Goal: Task Accomplishment & Management: Manage account settings

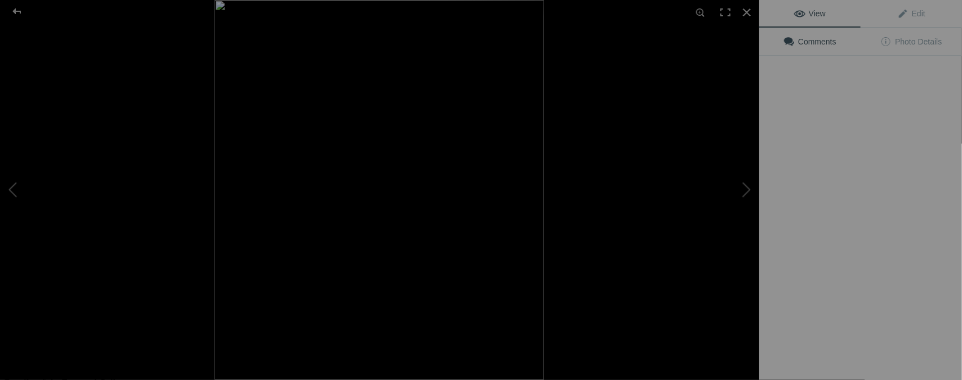
type input "[DATE] / FUNDRAISER"
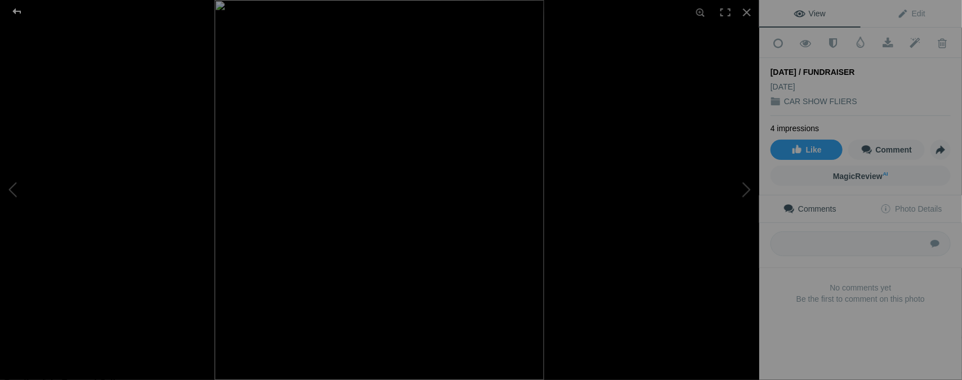
click at [18, 8] on div at bounding box center [17, 11] width 41 height 23
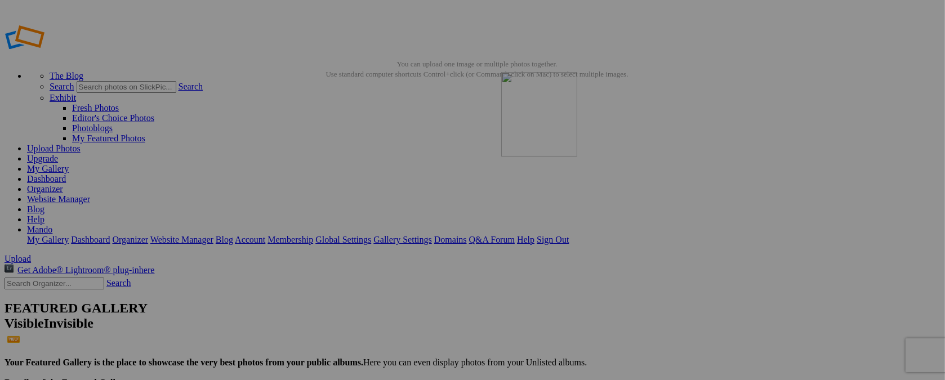
drag, startPoint x: 811, startPoint y: 157, endPoint x: 663, endPoint y: 153, distance: 147.5
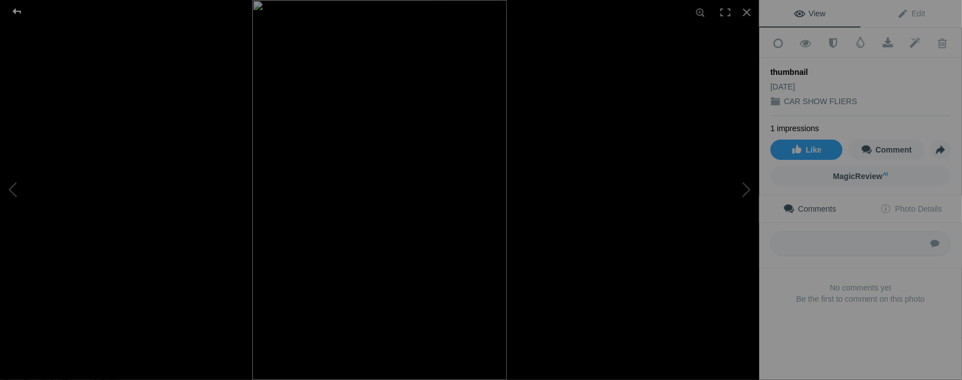
click at [19, 11] on div at bounding box center [17, 11] width 41 height 23
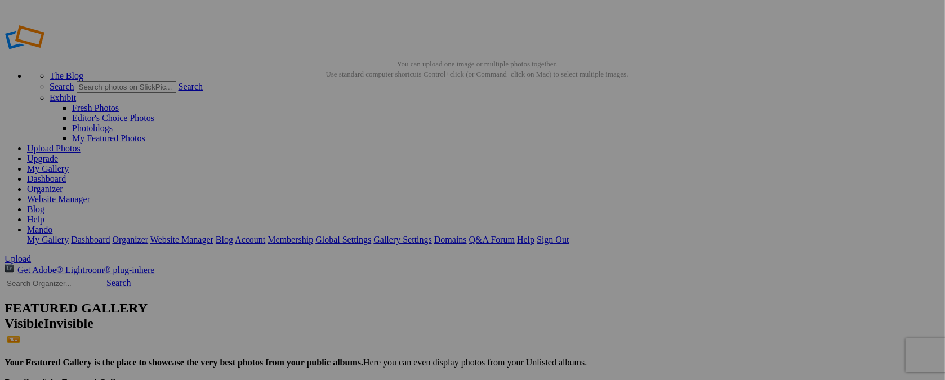
type input "t"
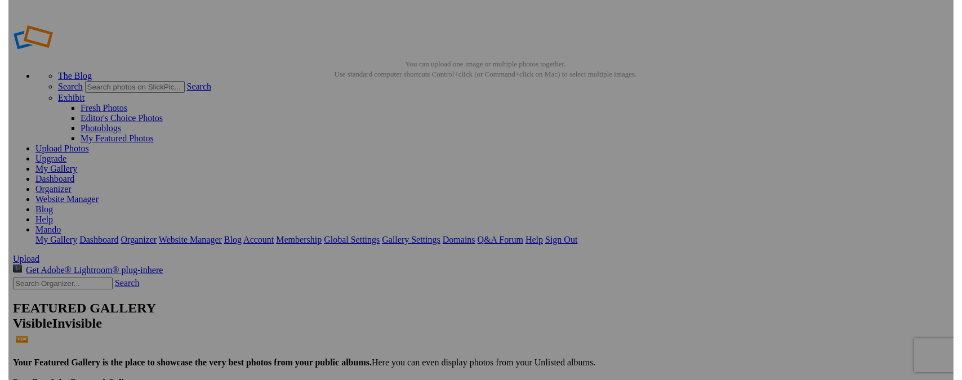
scroll to position [0, 11]
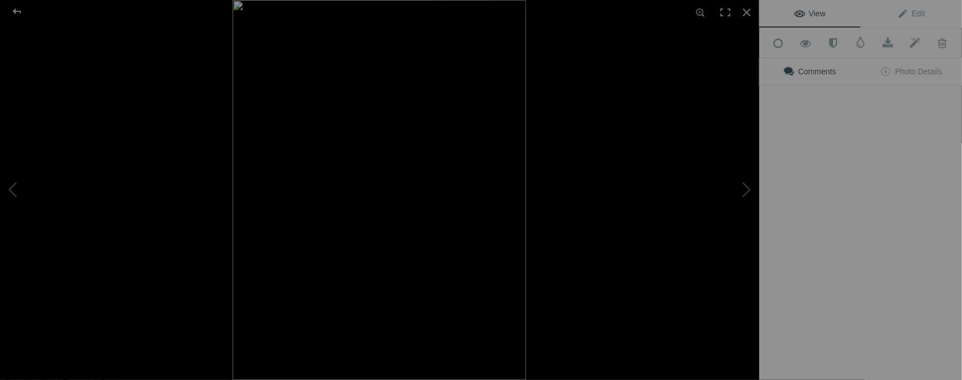
type input "SAT. AUG. 23 / NM FAIRGROUNDS"
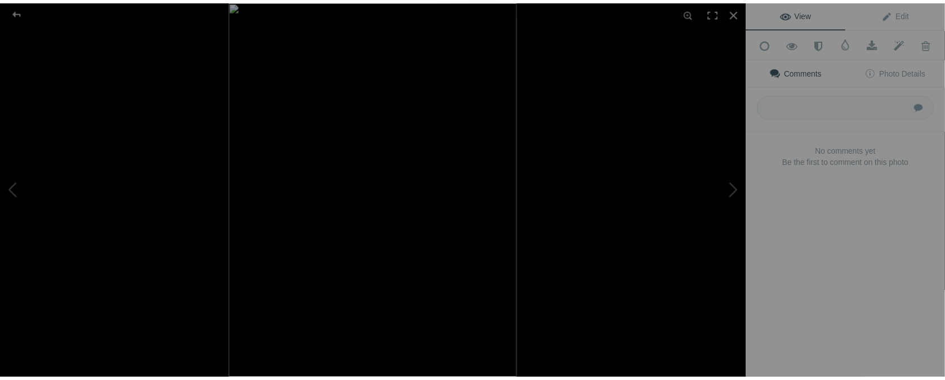
scroll to position [0, 0]
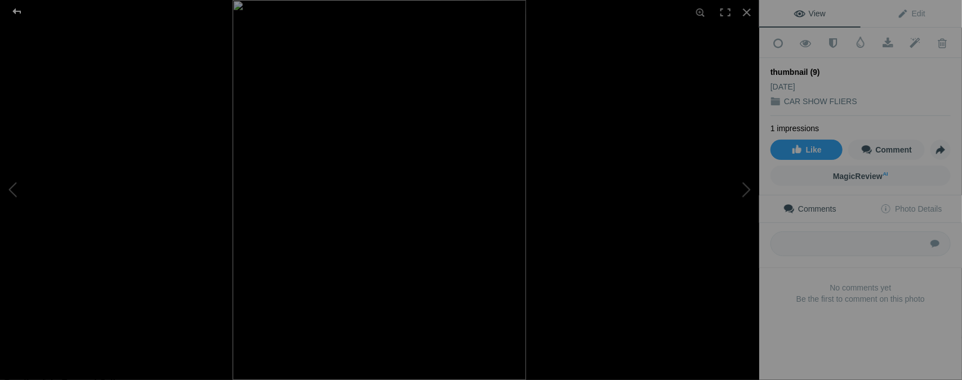
click at [17, 12] on div at bounding box center [17, 11] width 41 height 23
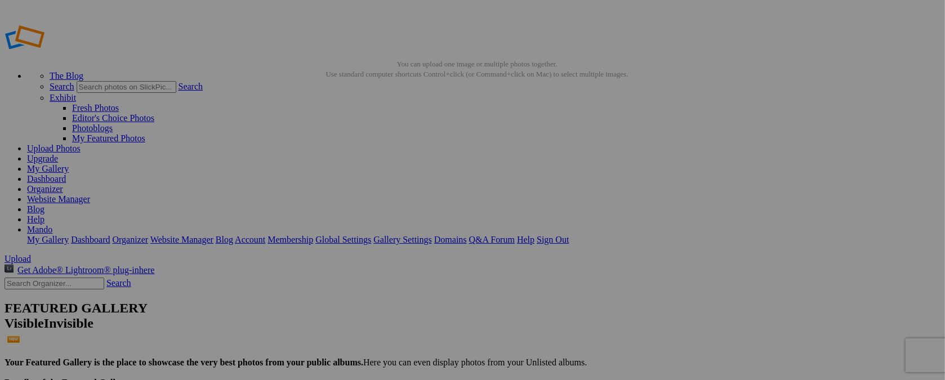
type input "t"
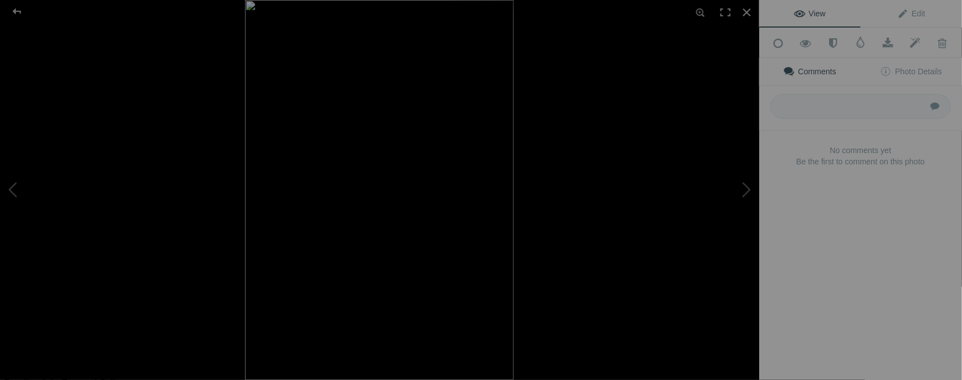
type input "SAT. AUG. 23 / BIKE NITE"
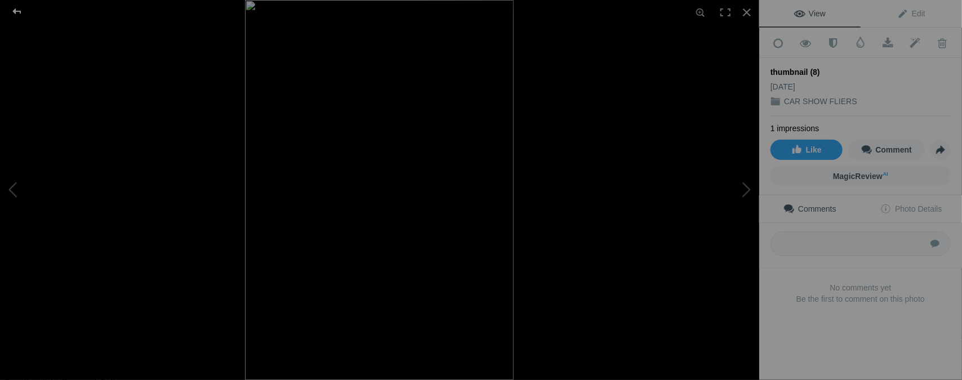
click at [16, 8] on div at bounding box center [17, 11] width 41 height 23
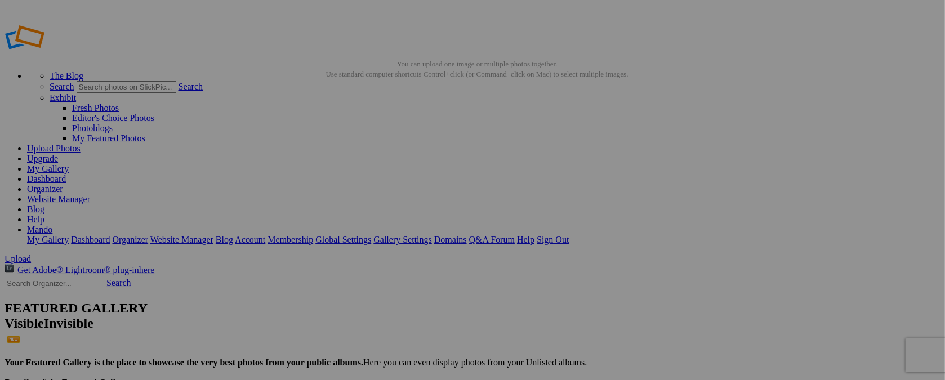
type input "t"
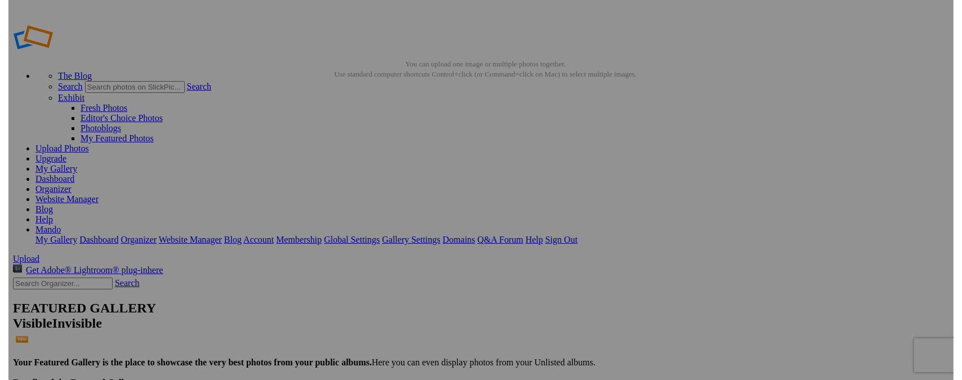
scroll to position [0, 20]
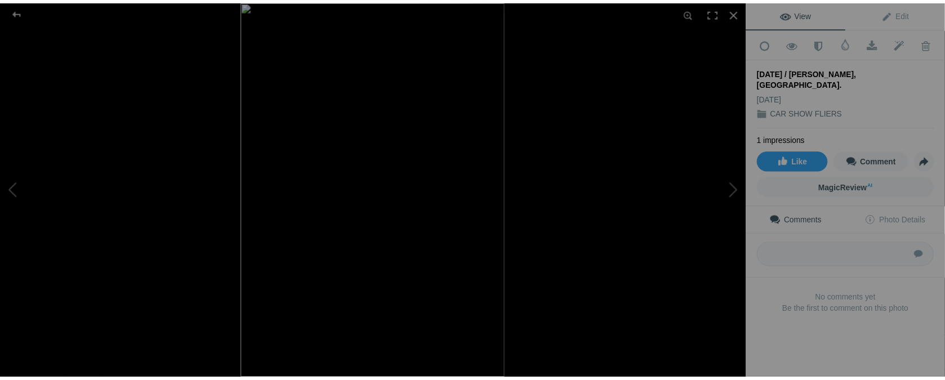
scroll to position [0, 0]
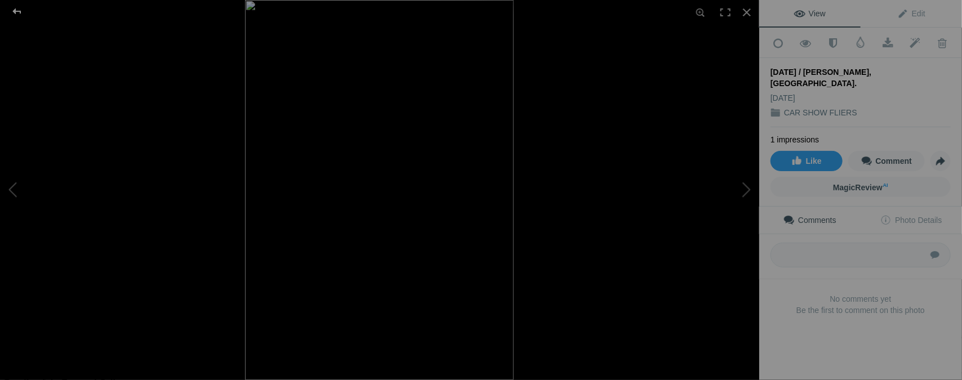
click at [16, 11] on div at bounding box center [17, 11] width 41 height 23
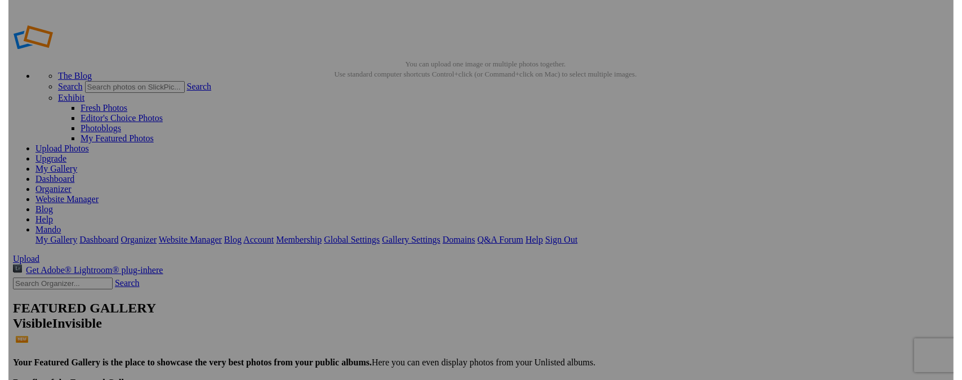
scroll to position [0, 6]
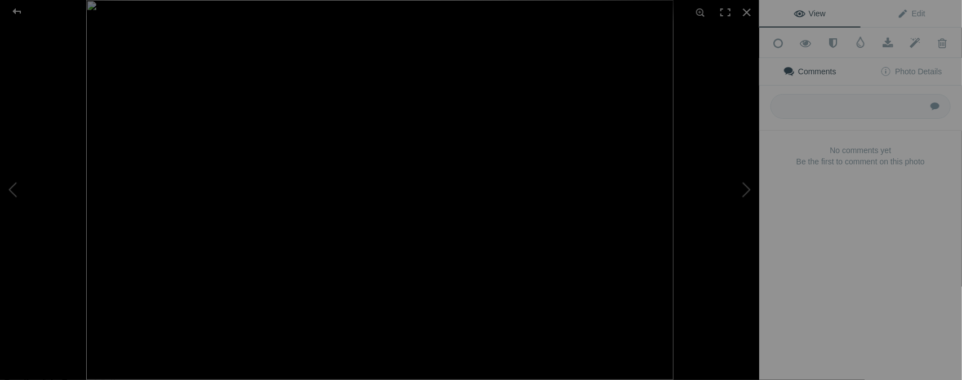
type input "SAT. OCT. 18 / CORPUS CHRISTI, TX."
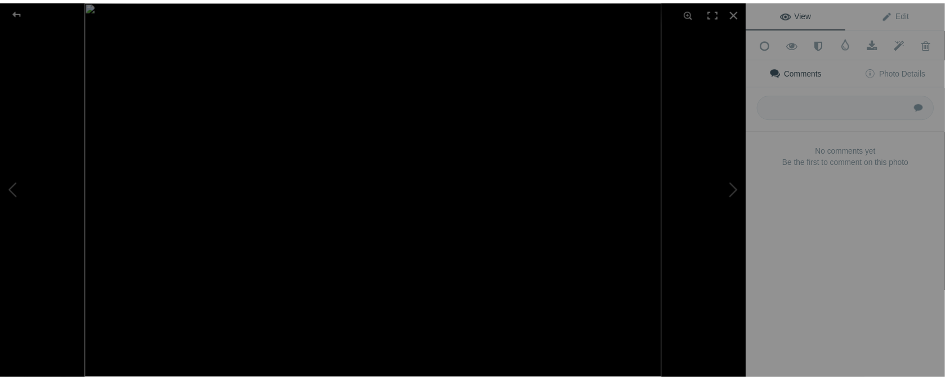
scroll to position [0, 0]
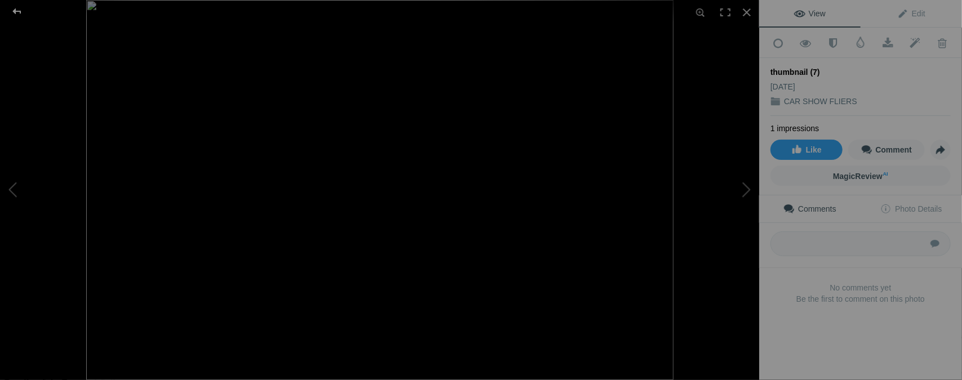
click at [16, 11] on div at bounding box center [17, 11] width 41 height 23
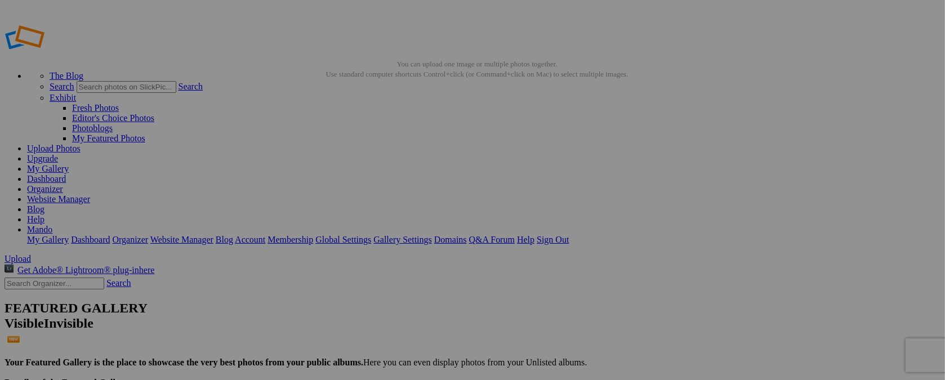
type input "t"
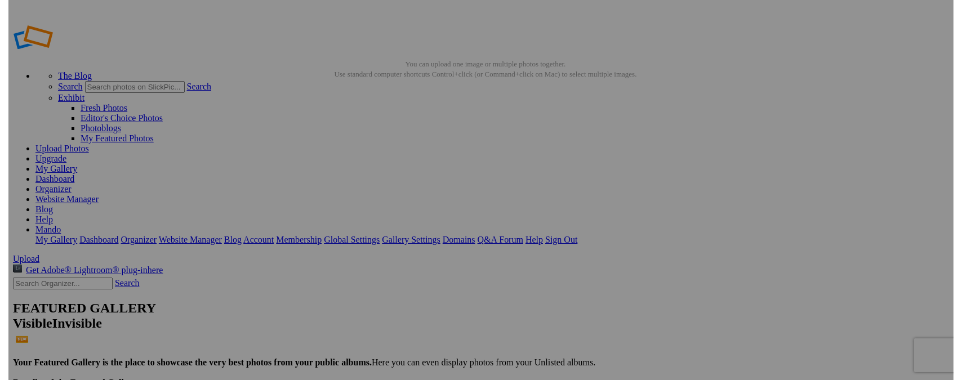
scroll to position [0, 4]
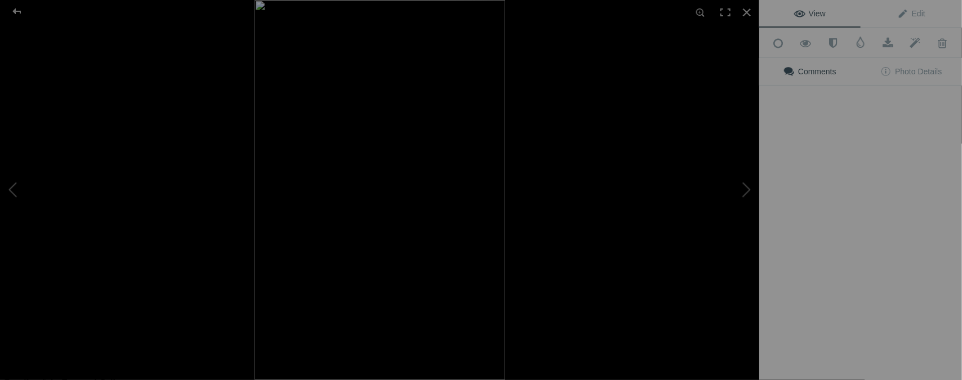
type input "SEPT. 27 - 8 / SAN ANGELO, TX."
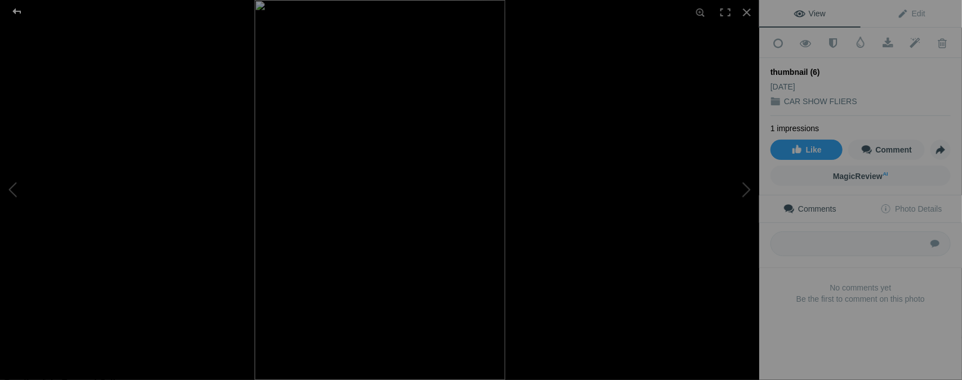
click at [16, 13] on div at bounding box center [17, 11] width 41 height 23
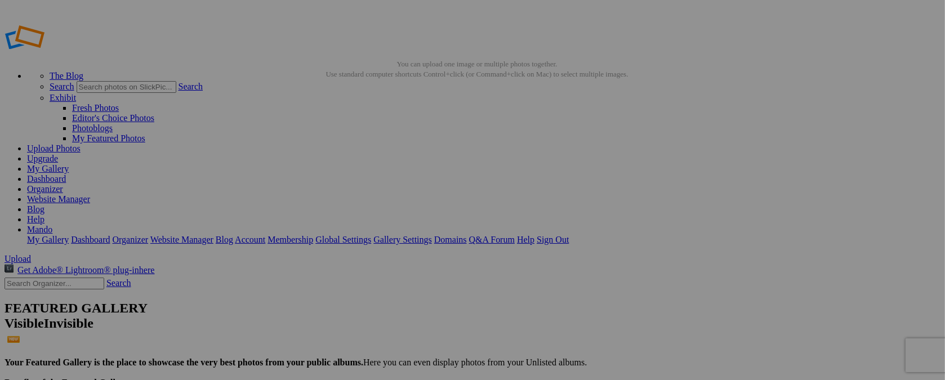
type input "t"
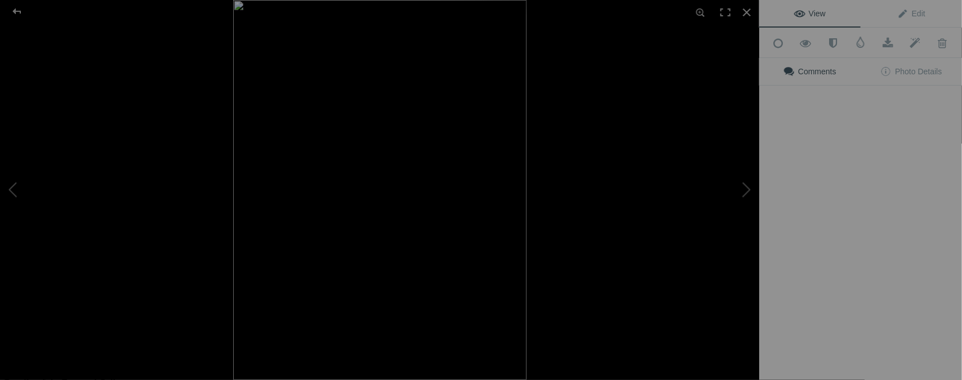
type input "SAT. OCT. 11 / BANYARD, NM."
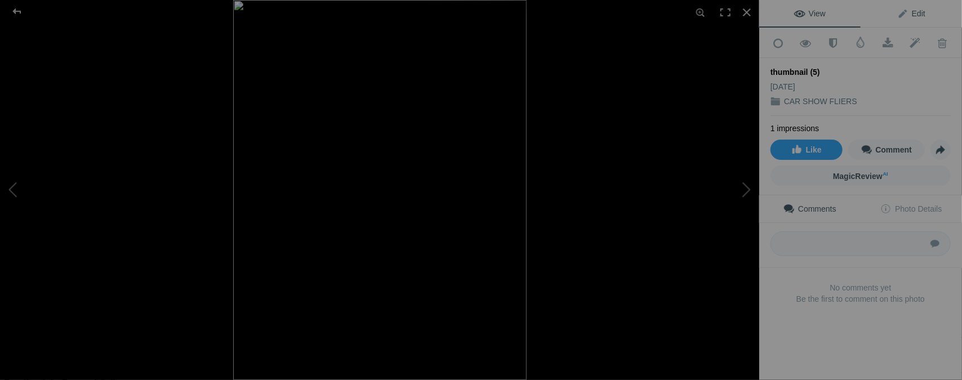
click at [902, 12] on span "Edit" at bounding box center [911, 13] width 28 height 9
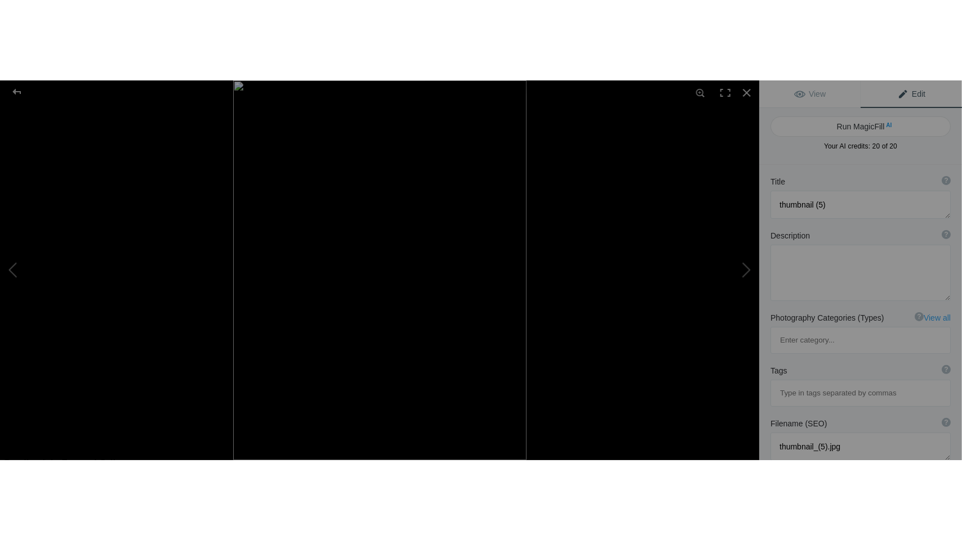
scroll to position [167, 0]
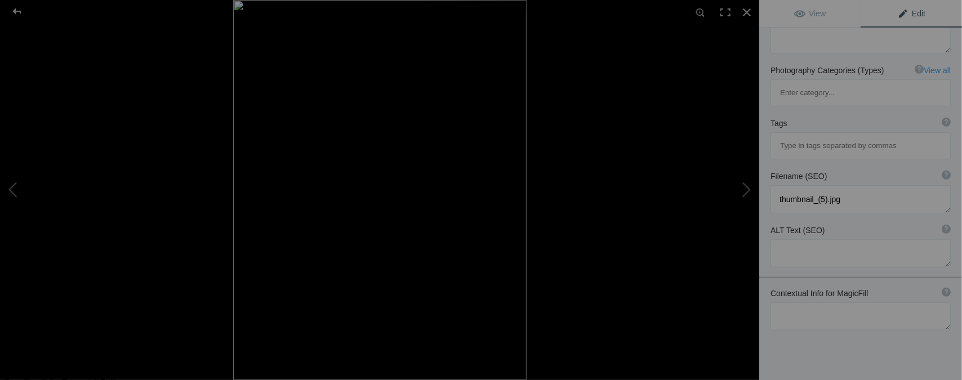
click at [649, 188] on div at bounding box center [612, 190] width 759 height 380
click at [729, 14] on div at bounding box center [725, 12] width 25 height 25
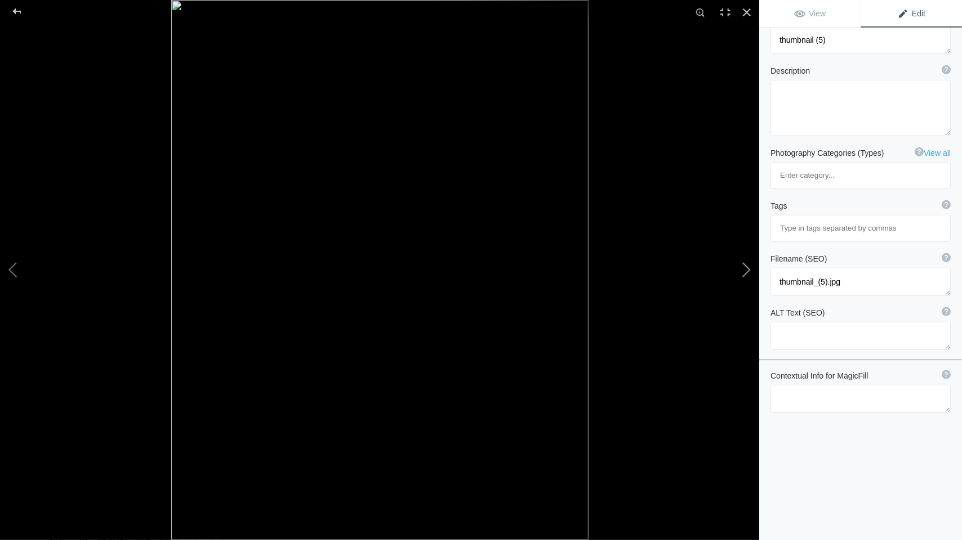
click at [678, 303] on button at bounding box center [716, 270] width 84 height 195
type textarea "SAT. OCT. 11 / BANYARD, NM."
type textarea "thumbnail_(6).jpg"
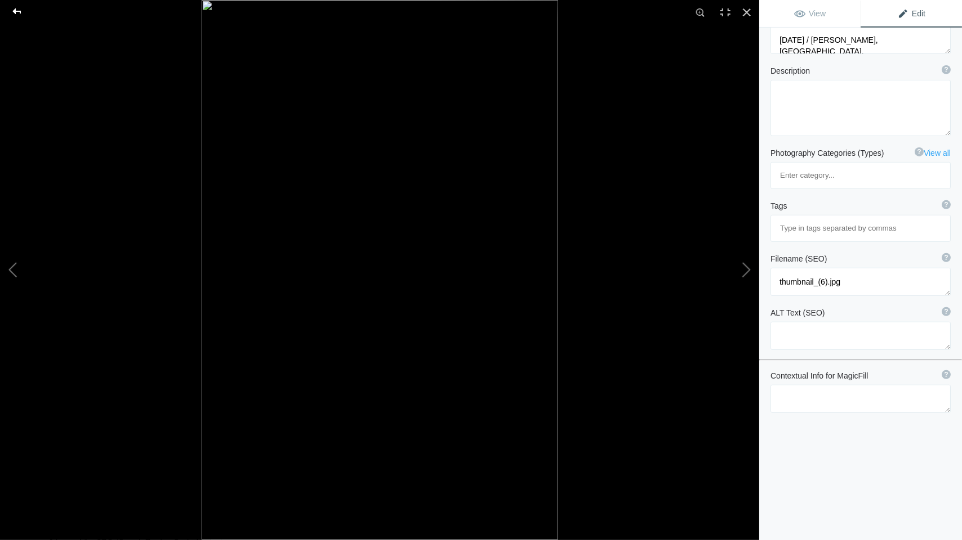
click at [14, 16] on div at bounding box center [17, 11] width 41 height 23
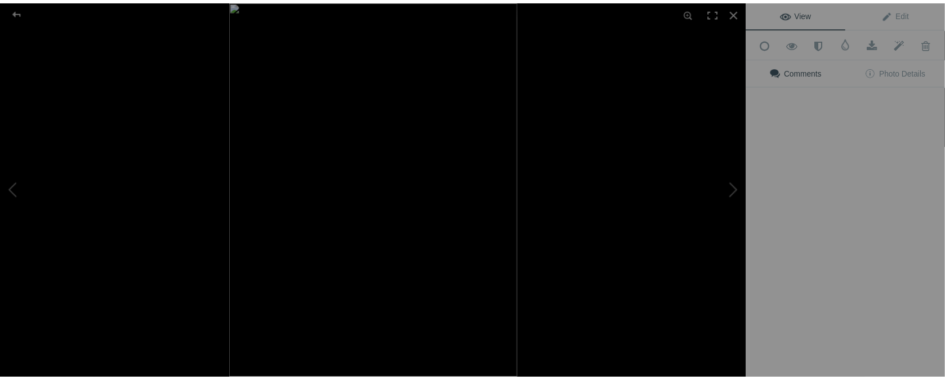
scroll to position [0, 0]
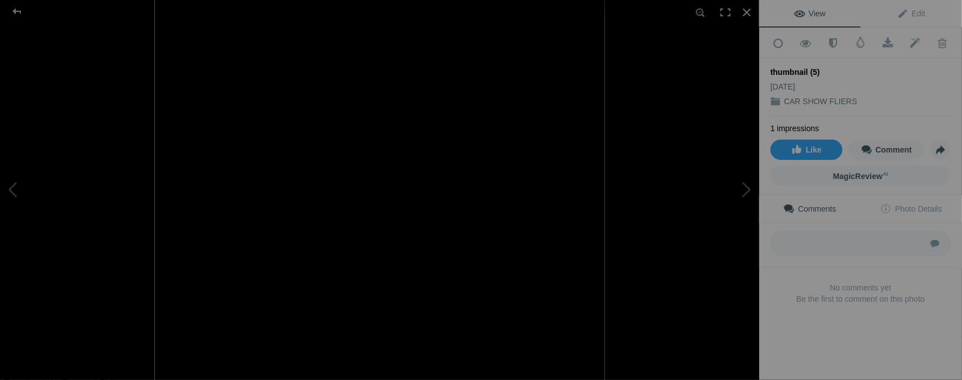
click at [703, 143] on button at bounding box center [716, 190] width 84 height 137
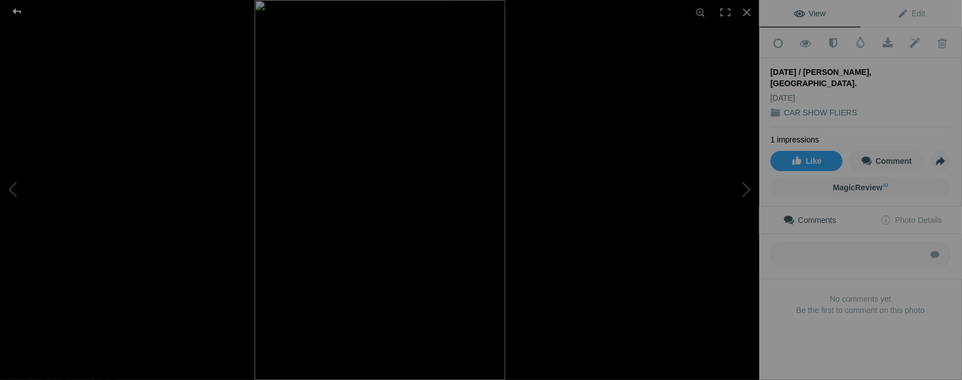
click at [14, 12] on div at bounding box center [17, 11] width 41 height 23
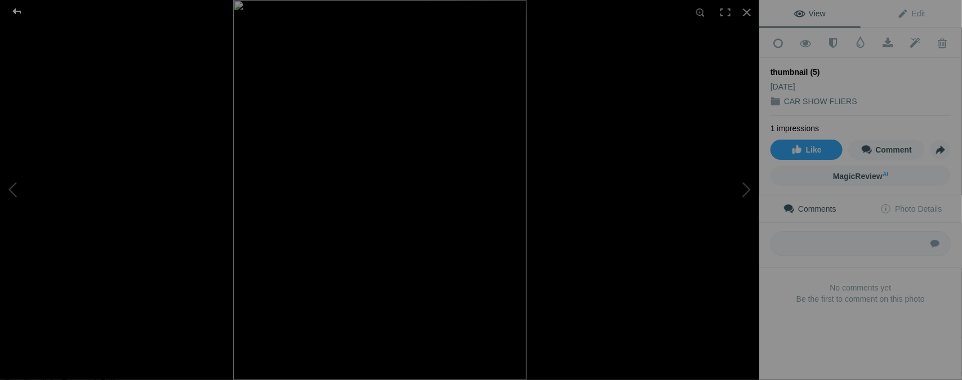
click at [14, 11] on div at bounding box center [17, 11] width 41 height 23
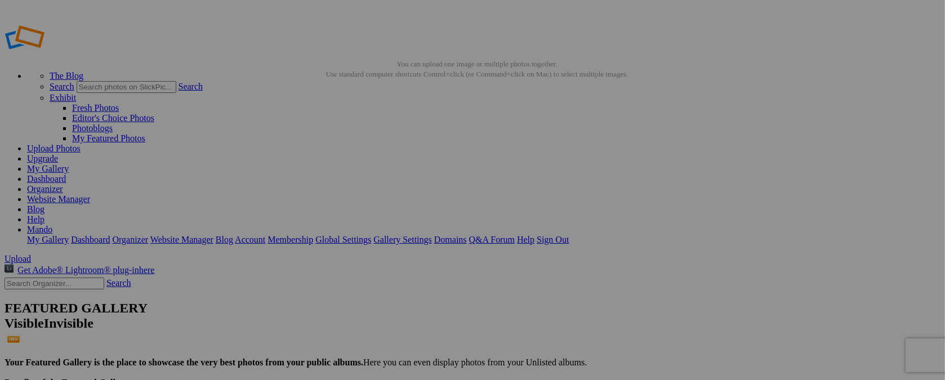
type input "t"
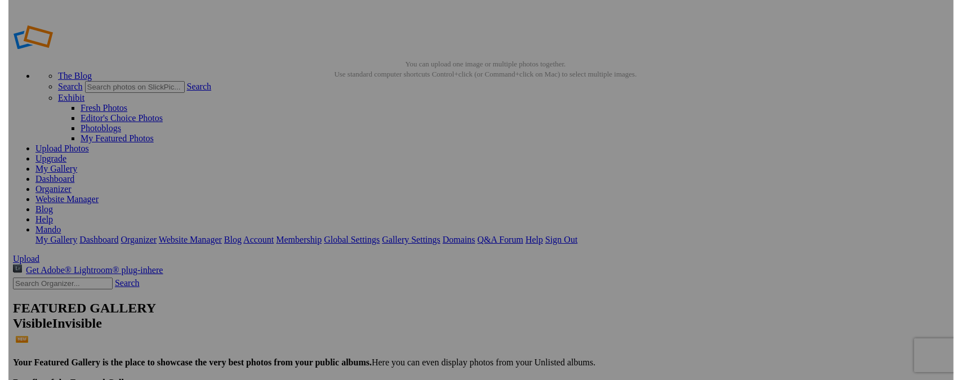
scroll to position [0, 6]
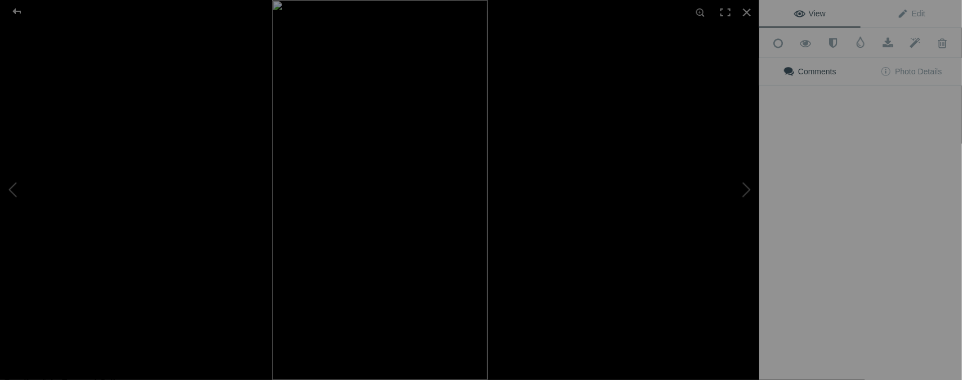
type input "SAT. OCT. 25 / TRUNK OR TREAT"
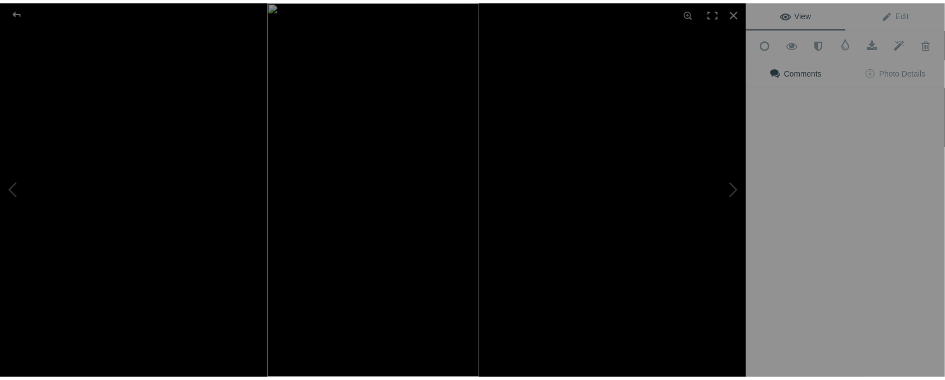
scroll to position [0, 0]
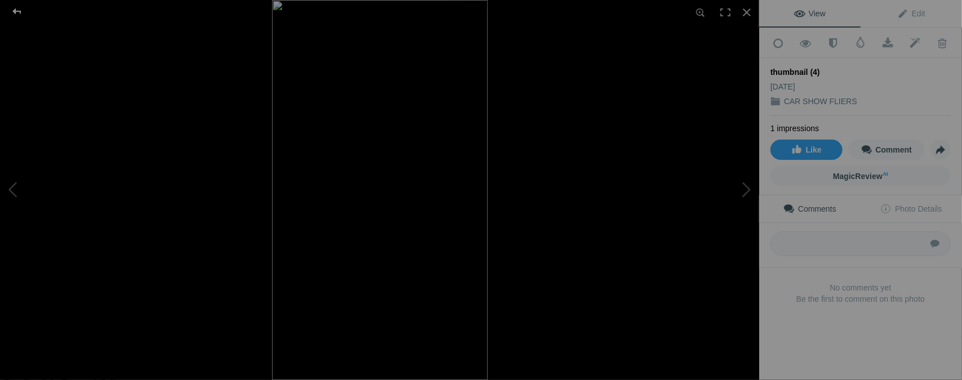
click at [13, 10] on div at bounding box center [17, 11] width 41 height 23
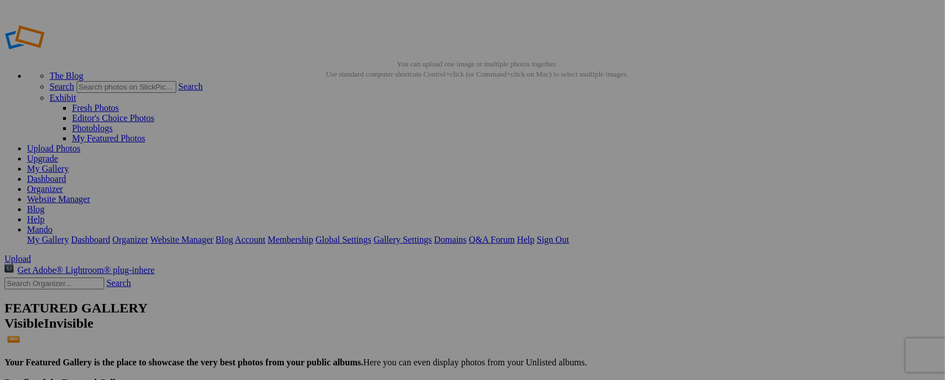
type input "t"
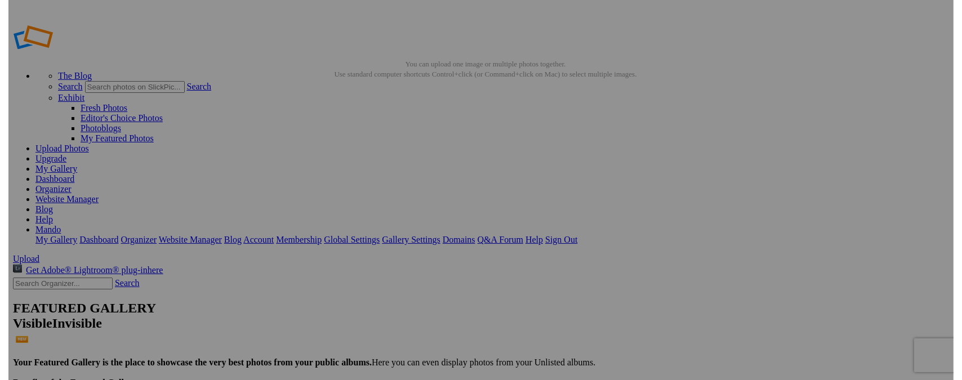
scroll to position [0, 5]
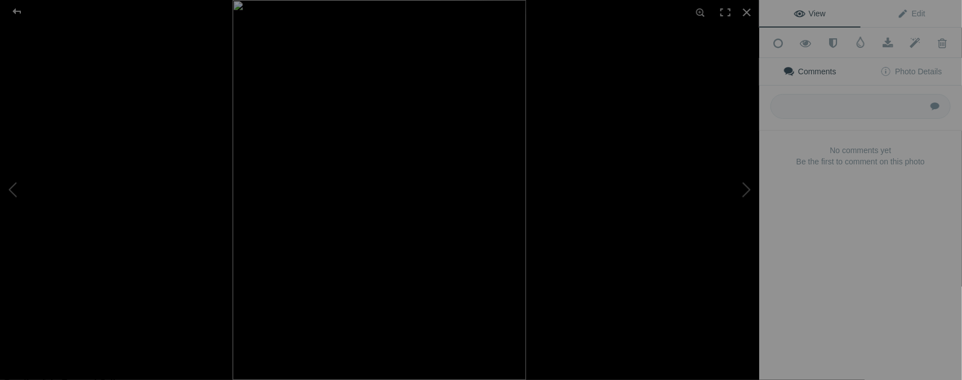
type input "SAT. SEPT. 20 / EP BORDER RUN"
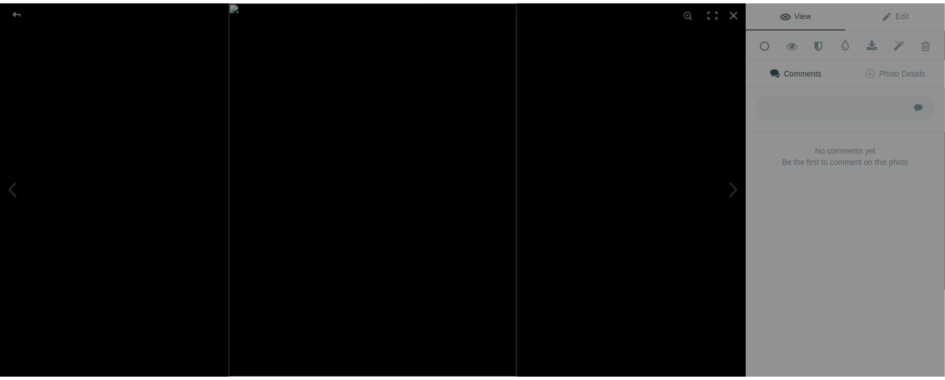
scroll to position [0, 0]
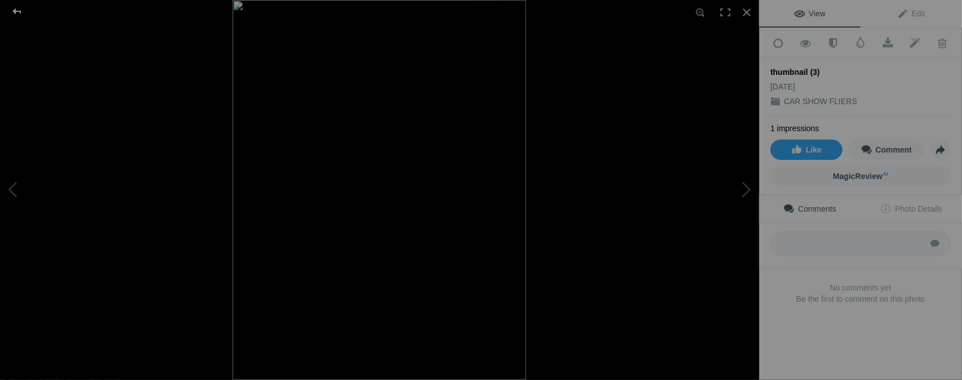
click at [18, 13] on div at bounding box center [17, 11] width 41 height 23
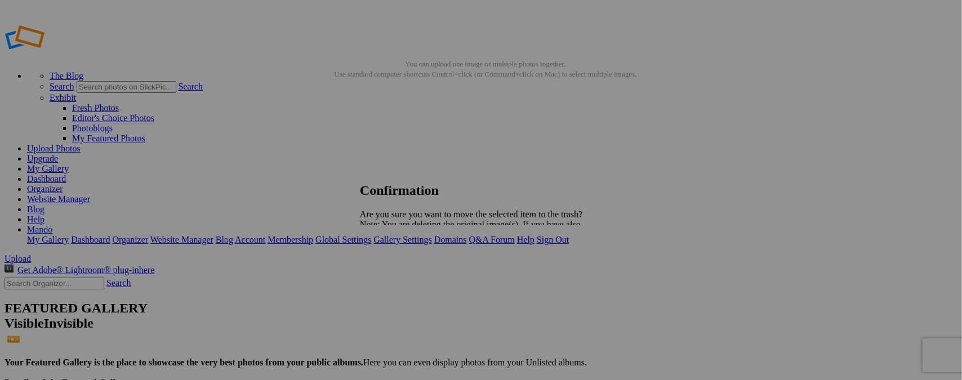
click at [397, 263] on span "Yes" at bounding box center [391, 264] width 13 height 10
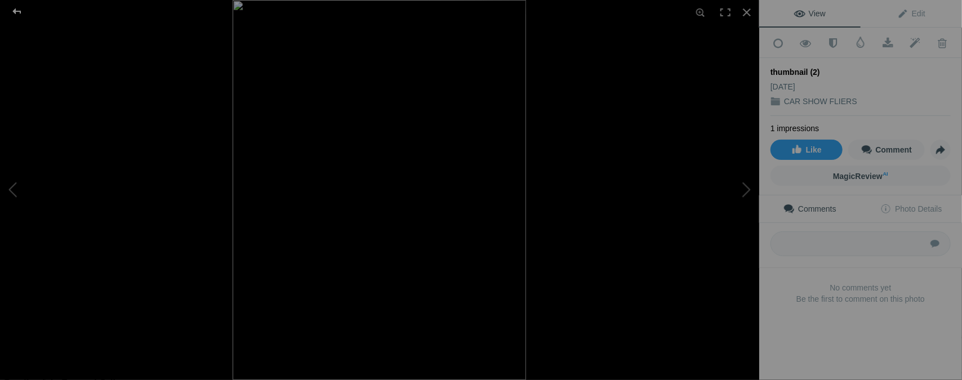
click at [19, 9] on div at bounding box center [17, 11] width 41 height 23
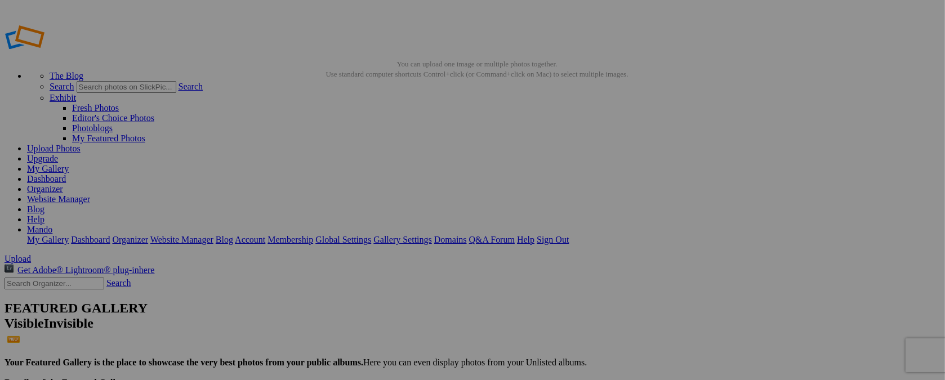
type input "t"
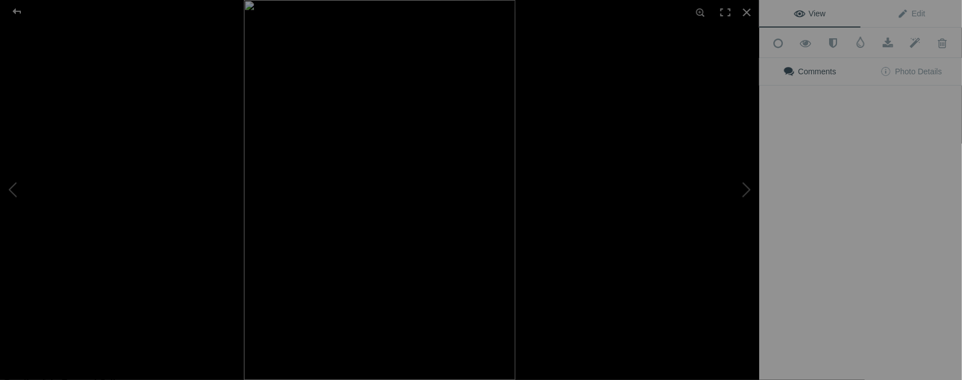
type input "SAT. OCT. 4 / RUIDOSO, NM."
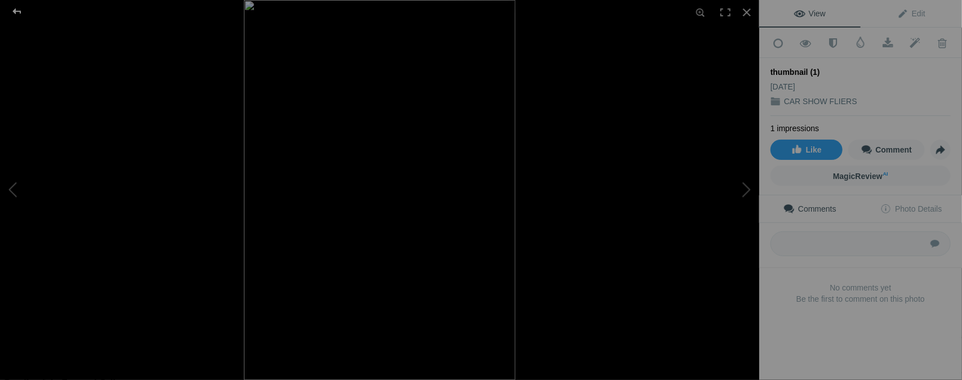
click at [19, 11] on div at bounding box center [17, 11] width 41 height 23
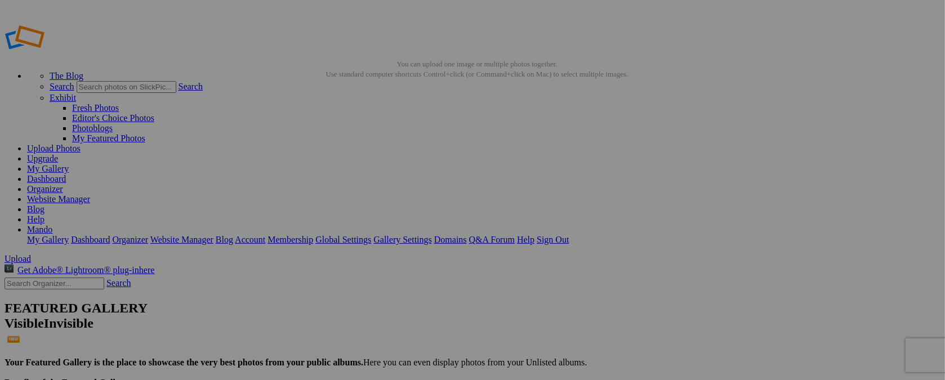
type input "t"
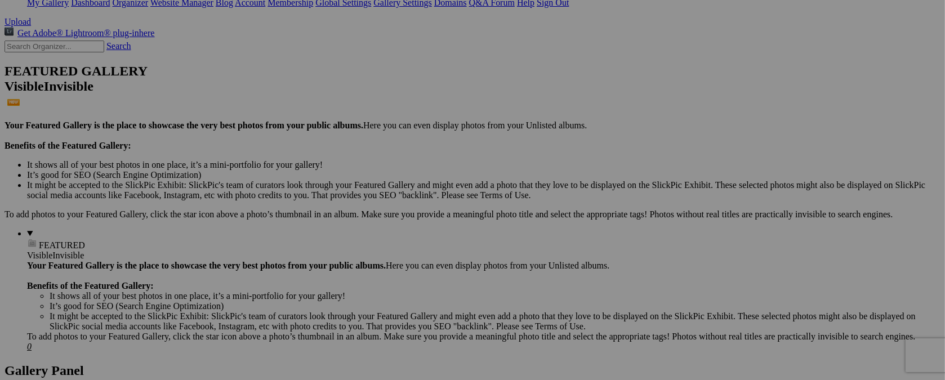
scroll to position [240, 0]
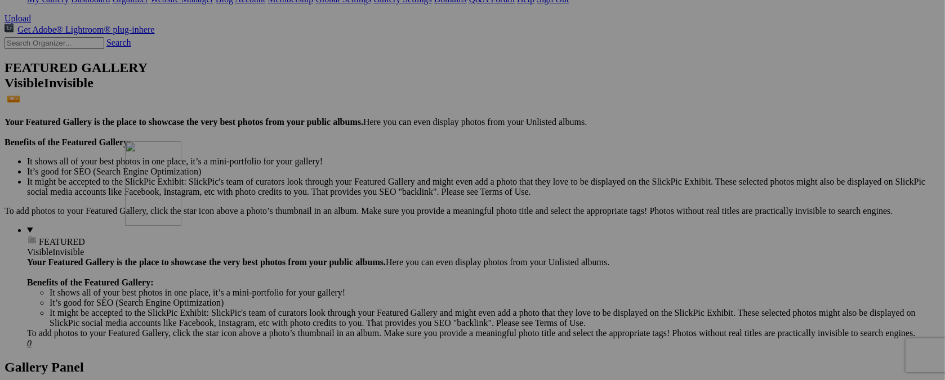
drag, startPoint x: 396, startPoint y: 132, endPoint x: 287, endPoint y: 239, distance: 152.1
drag, startPoint x: 308, startPoint y: 81, endPoint x: 184, endPoint y: 230, distance: 194.3
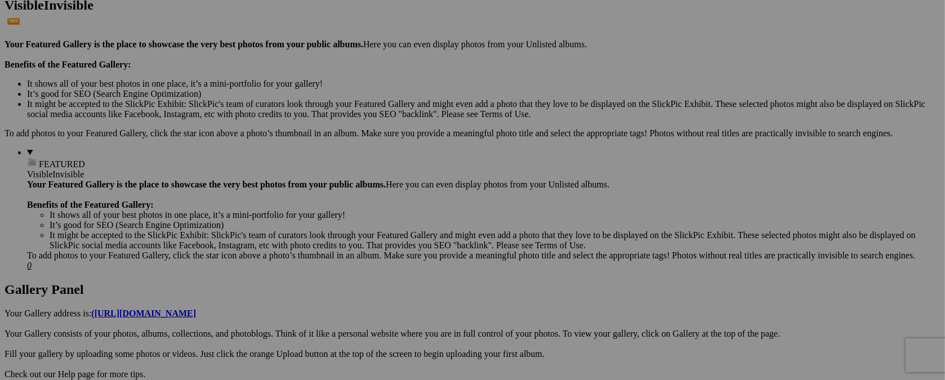
scroll to position [263, 0]
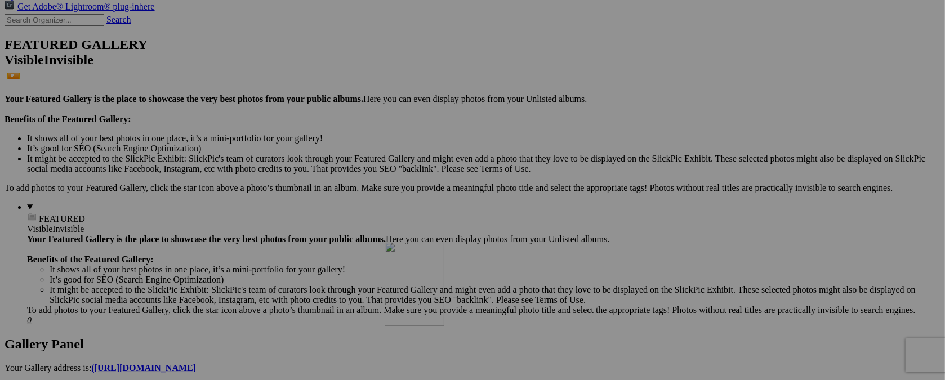
drag, startPoint x: 214, startPoint y: 71, endPoint x: 547, endPoint y: 339, distance: 426.8
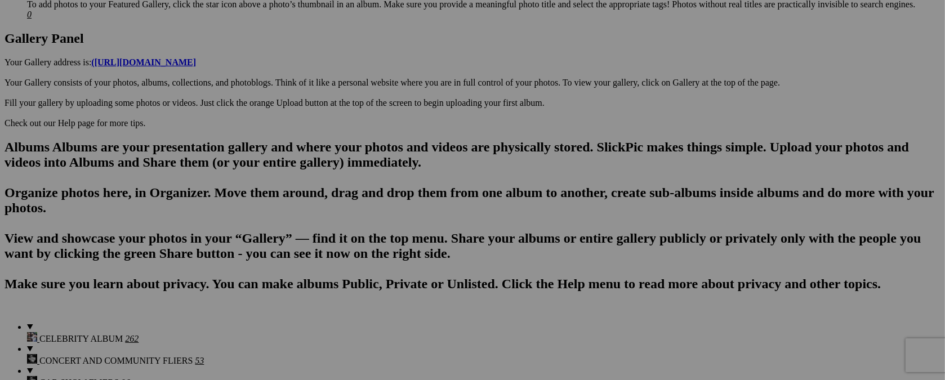
scroll to position [575, 0]
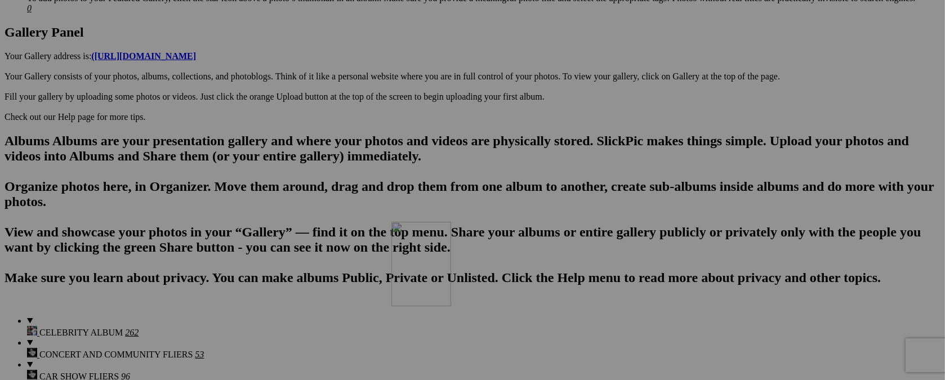
drag, startPoint x: 509, startPoint y: 69, endPoint x: 553, endPoint y: 319, distance: 253.9
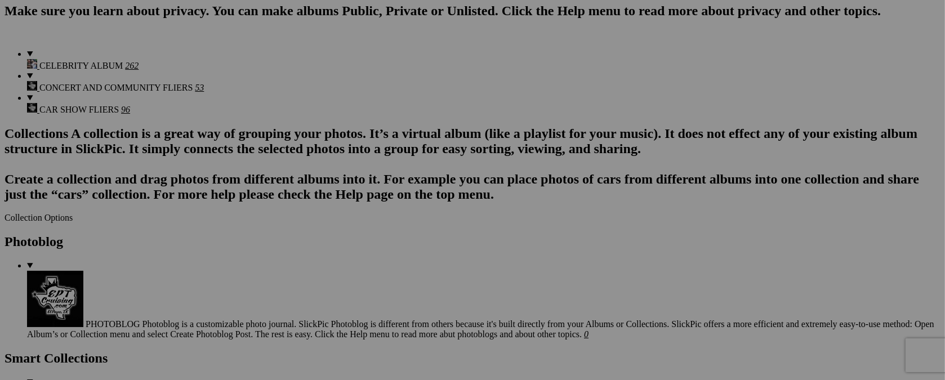
scroll to position [865, 0]
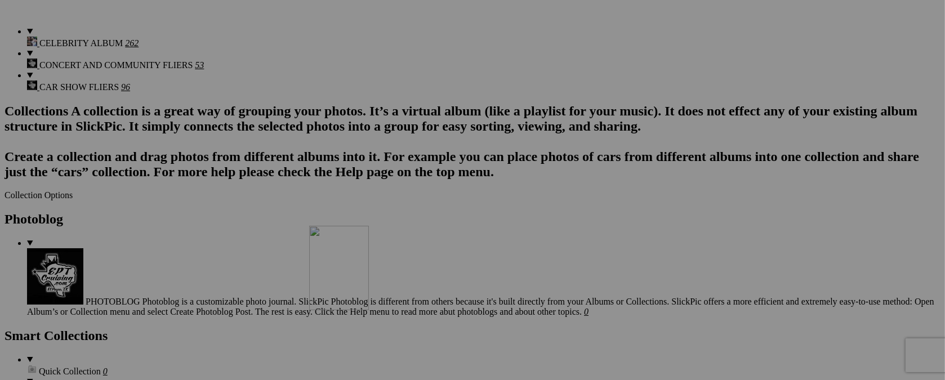
drag, startPoint x: 508, startPoint y: 65, endPoint x: 471, endPoint y: 323, distance: 261.1
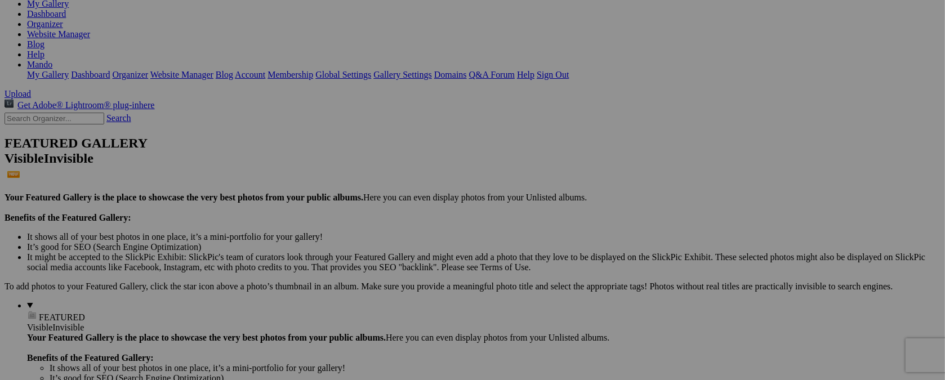
scroll to position [131, 0]
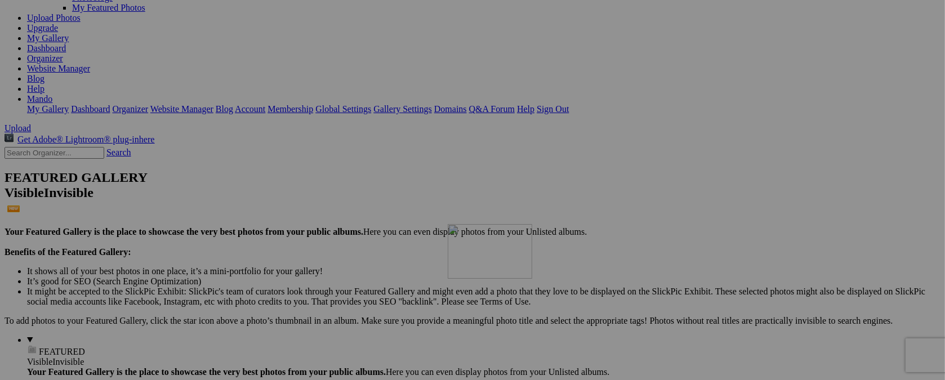
drag, startPoint x: 811, startPoint y: 67, endPoint x: 610, endPoint y: 322, distance: 324.7
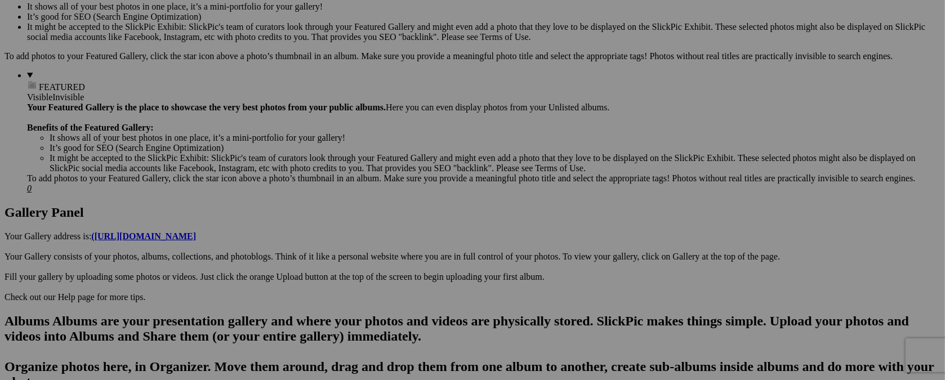
scroll to position [398, 0]
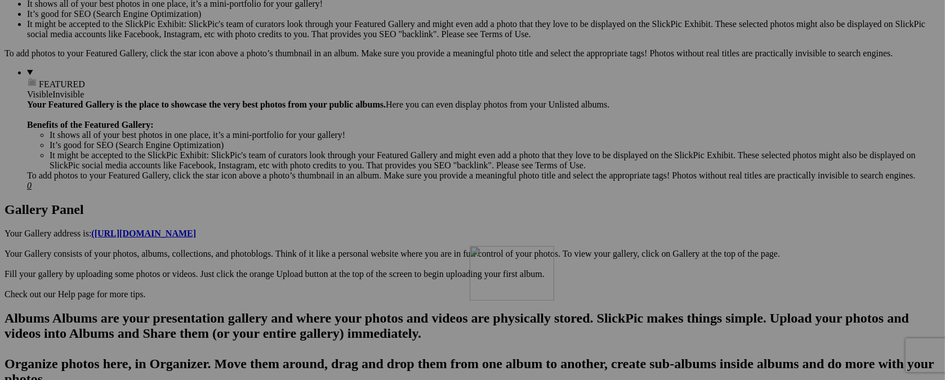
drag, startPoint x: 616, startPoint y: 73, endPoint x: 632, endPoint y: 344, distance: 271.8
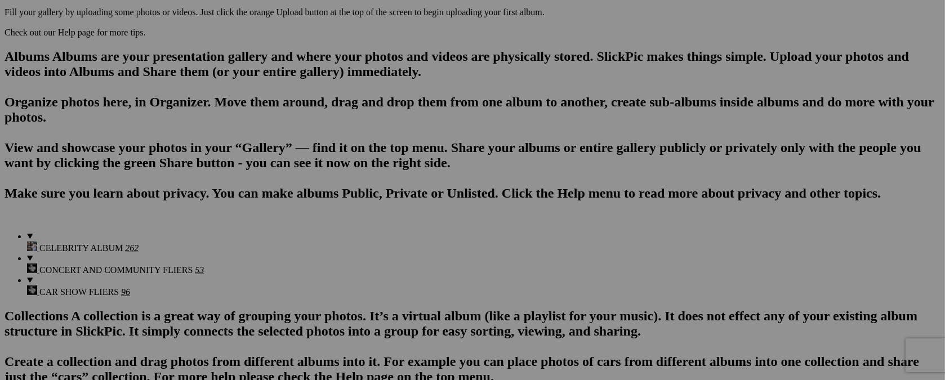
scroll to position [624, 0]
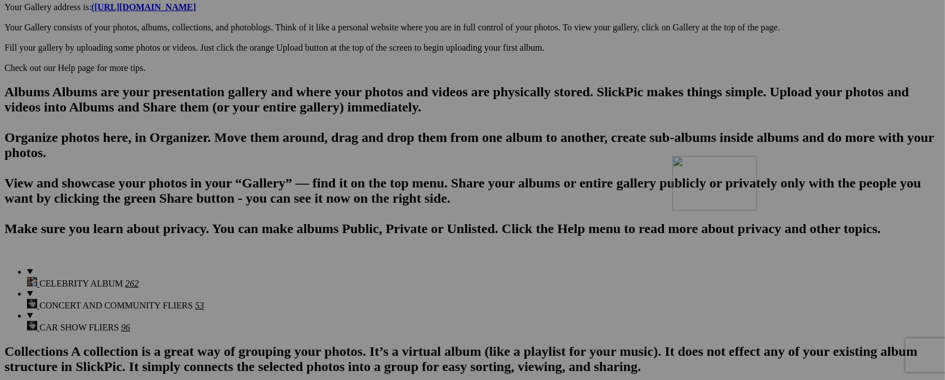
drag, startPoint x: 616, startPoint y: 131, endPoint x: 834, endPoint y: 254, distance: 250.1
type input "SEPT. 17 / RUIDOSO, NM."
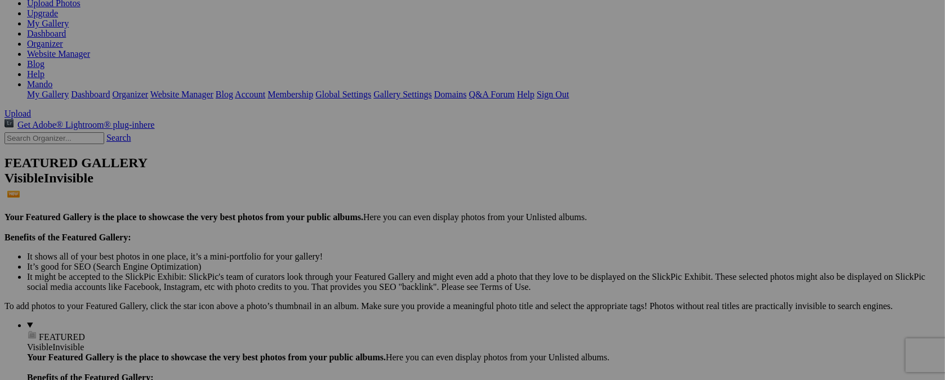
scroll to position [152, 0]
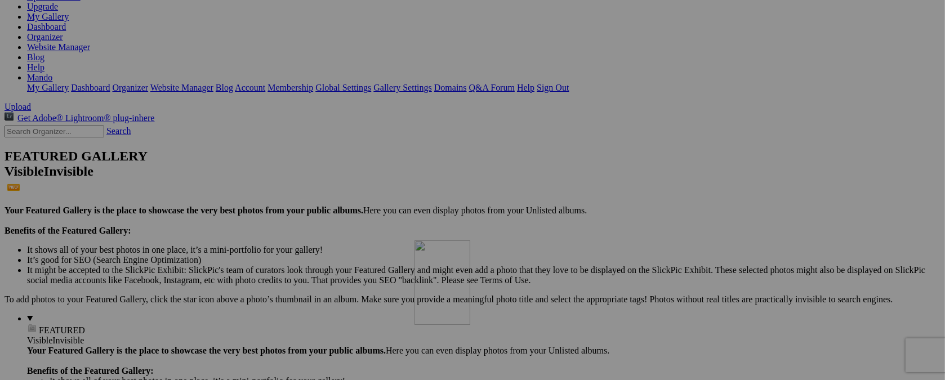
drag, startPoint x: 701, startPoint y: 67, endPoint x: 878, endPoint y: 213, distance: 229.5
drag, startPoint x: 604, startPoint y: 62, endPoint x: 620, endPoint y: 292, distance: 230.3
drag, startPoint x: 421, startPoint y: 60, endPoint x: 544, endPoint y: 297, distance: 266.9
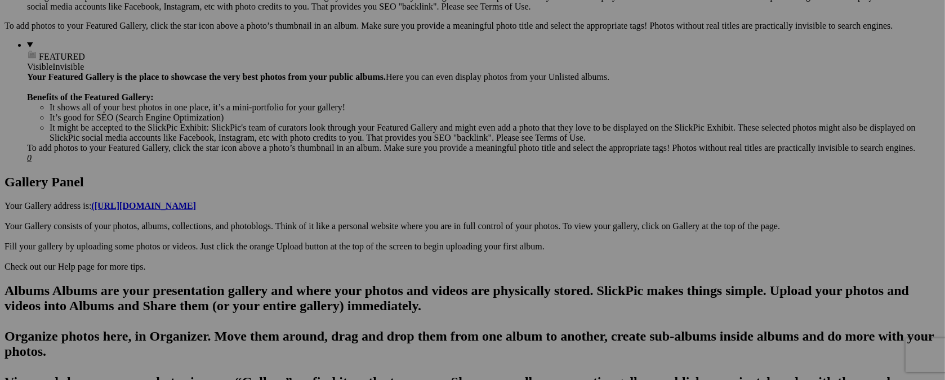
scroll to position [432, 0]
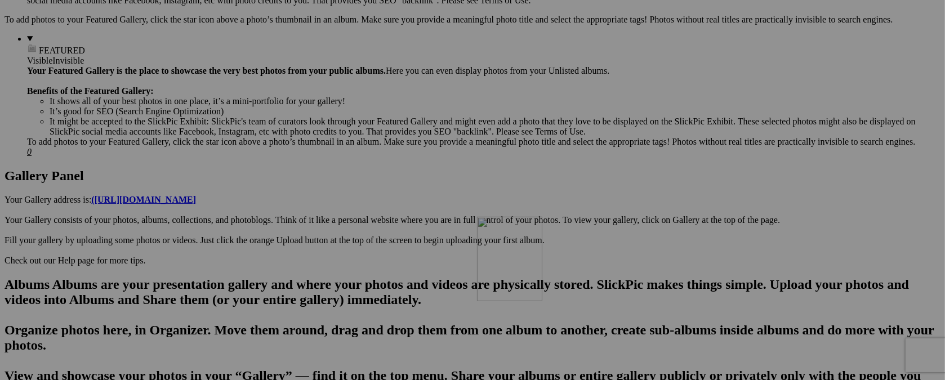
drag, startPoint x: 607, startPoint y: 65, endPoint x: 639, endPoint y: 314, distance: 251.5
drag, startPoint x: 516, startPoint y: 64, endPoint x: 545, endPoint y: 239, distance: 177.4
drag, startPoint x: 421, startPoint y: 65, endPoint x: 957, endPoint y: 230, distance: 561.3
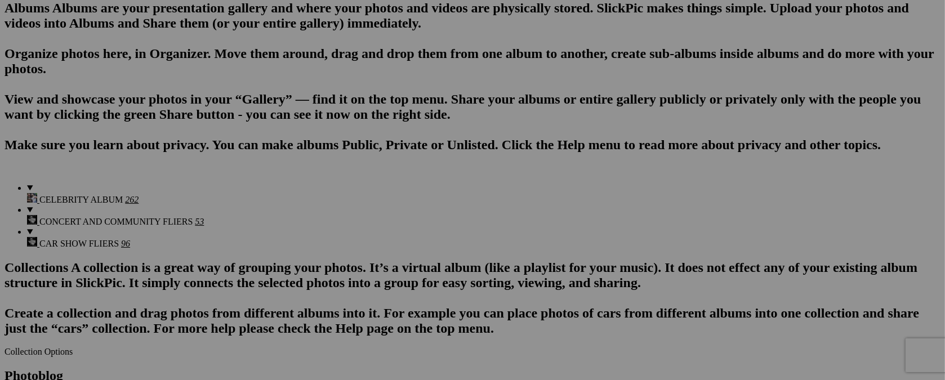
scroll to position [721, 0]
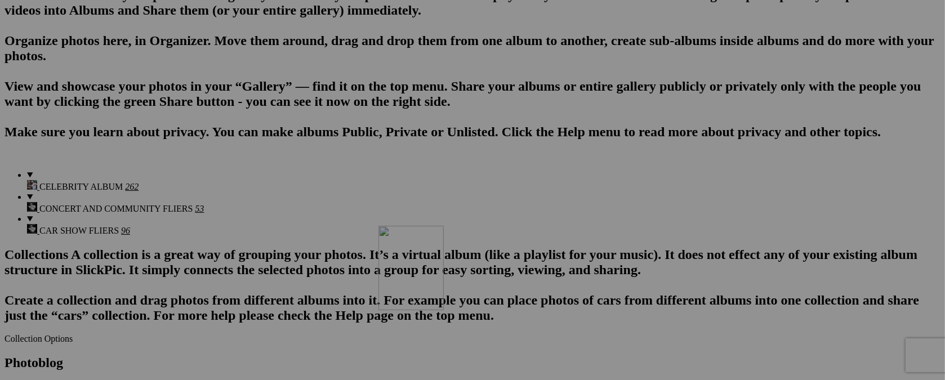
drag, startPoint x: 513, startPoint y: 66, endPoint x: 540, endPoint y: 323, distance: 258.7
drag, startPoint x: 511, startPoint y: 62, endPoint x: 547, endPoint y: 327, distance: 267.0
drag, startPoint x: 410, startPoint y: 62, endPoint x: 538, endPoint y: 316, distance: 283.7
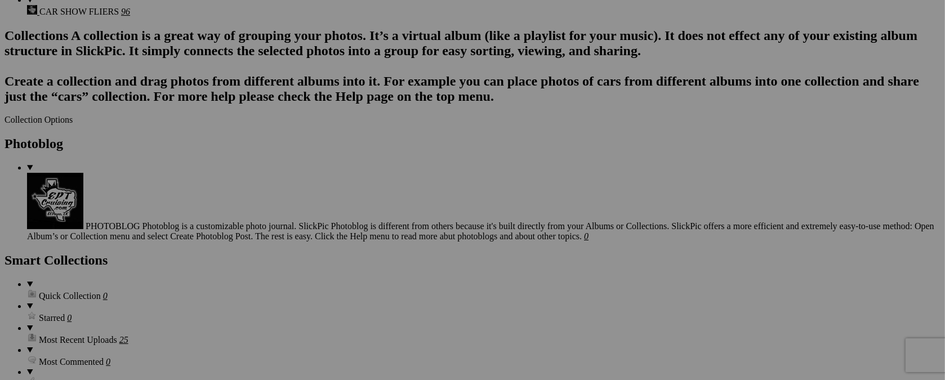
scroll to position [959, 0]
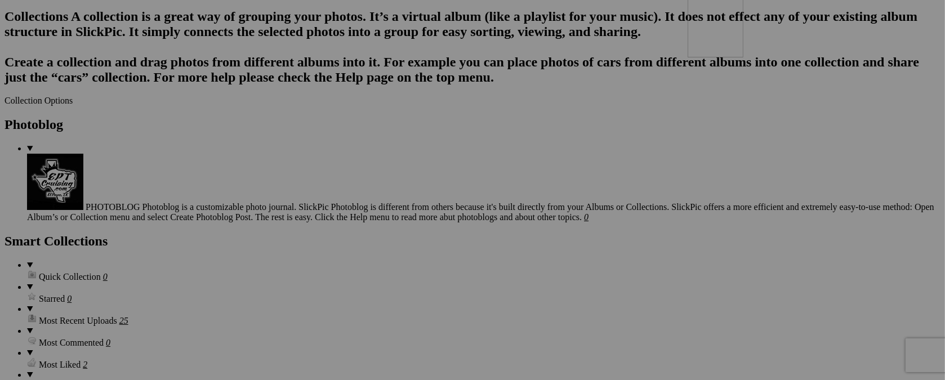
drag, startPoint x: 509, startPoint y: 94, endPoint x: 850, endPoint y: 70, distance: 341.4
type input "OCT. 12 / SILVER CITY, NM."
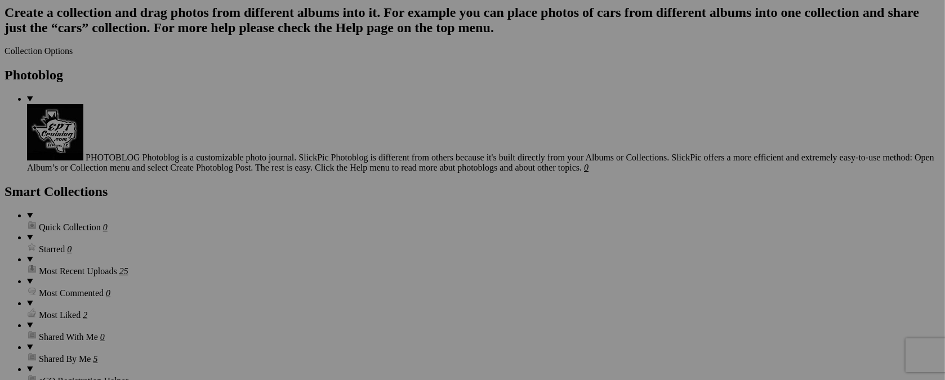
scroll to position [1012, 0]
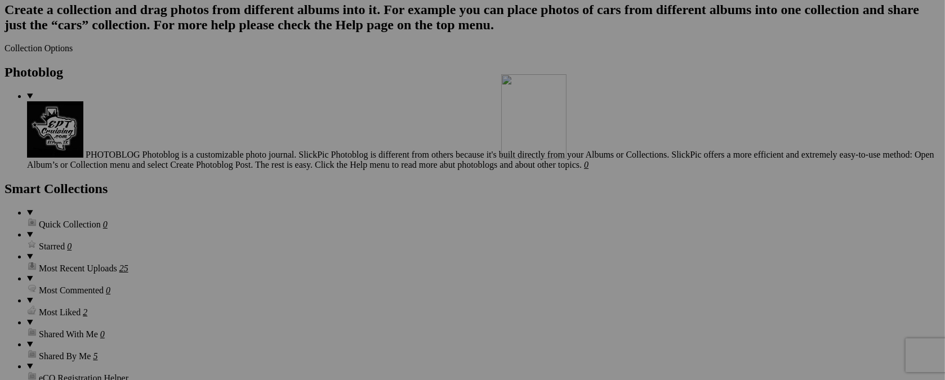
drag, startPoint x: 427, startPoint y: 61, endPoint x: 663, endPoint y: 172, distance: 261.2
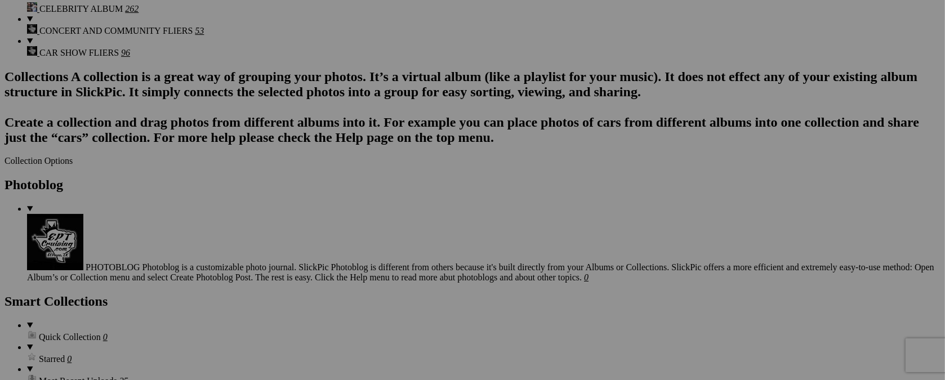
scroll to position [786, 0]
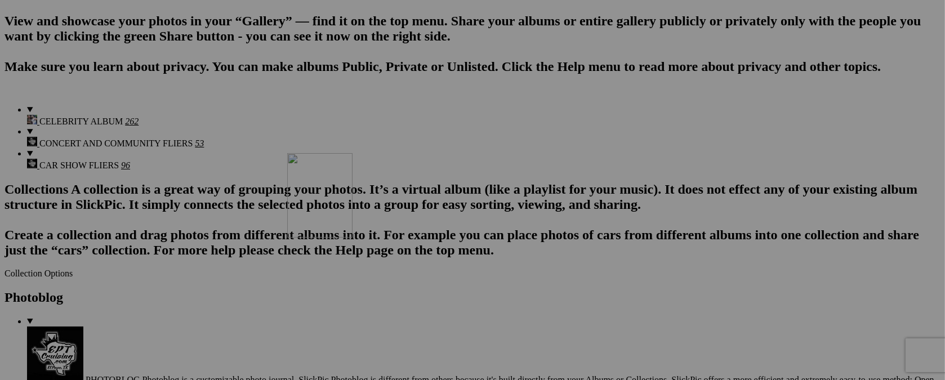
drag, startPoint x: 315, startPoint y: 256, endPoint x: 449, endPoint y: 251, distance: 134.1
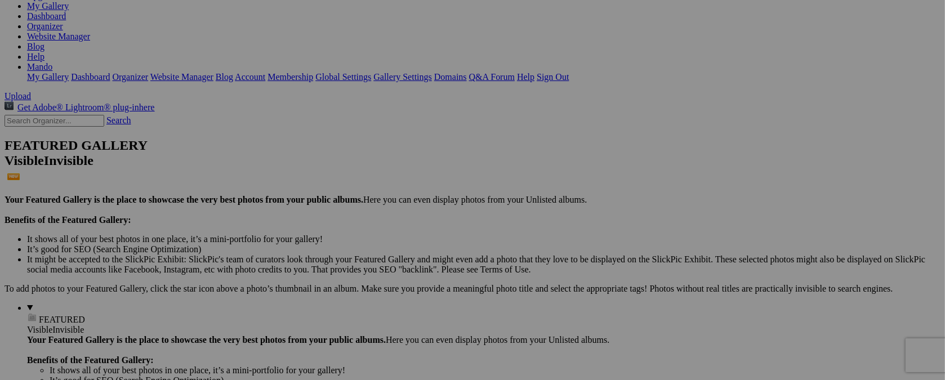
scroll to position [169, 0]
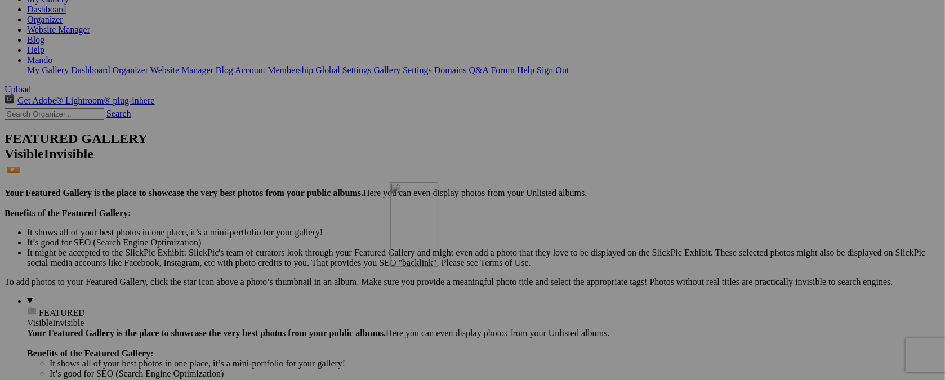
drag, startPoint x: 409, startPoint y: 52, endPoint x: 552, endPoint y: 280, distance: 269.4
drag, startPoint x: 323, startPoint y: 55, endPoint x: 455, endPoint y: 286, distance: 266.5
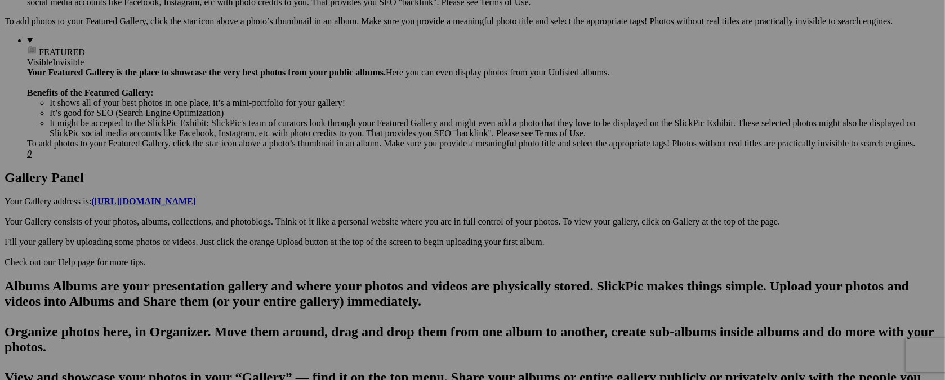
scroll to position [453, 0]
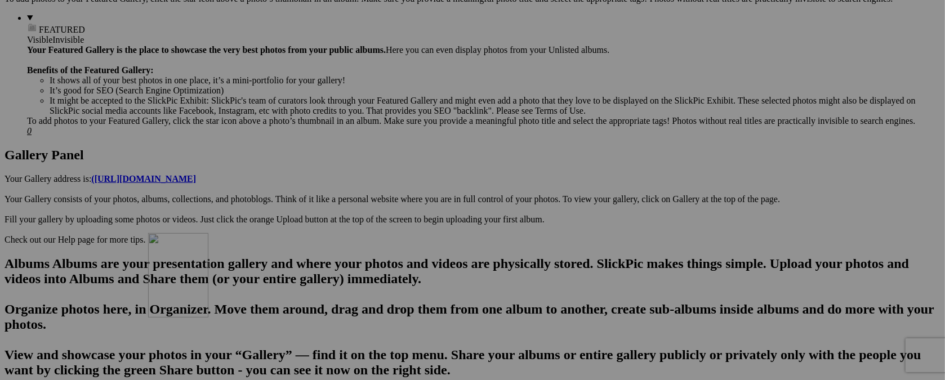
drag, startPoint x: 421, startPoint y: 57, endPoint x: 310, endPoint y: 331, distance: 295.2
drag, startPoint x: 211, startPoint y: 299, endPoint x: 348, endPoint y: 287, distance: 137.3
drag, startPoint x: 413, startPoint y: 57, endPoint x: 452, endPoint y: 304, distance: 250.2
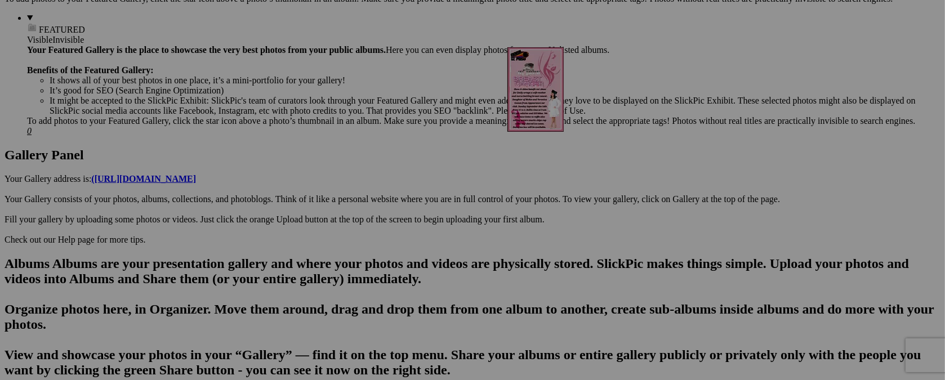
drag, startPoint x: 813, startPoint y: 160, endPoint x: 669, endPoint y: 145, distance: 145.0
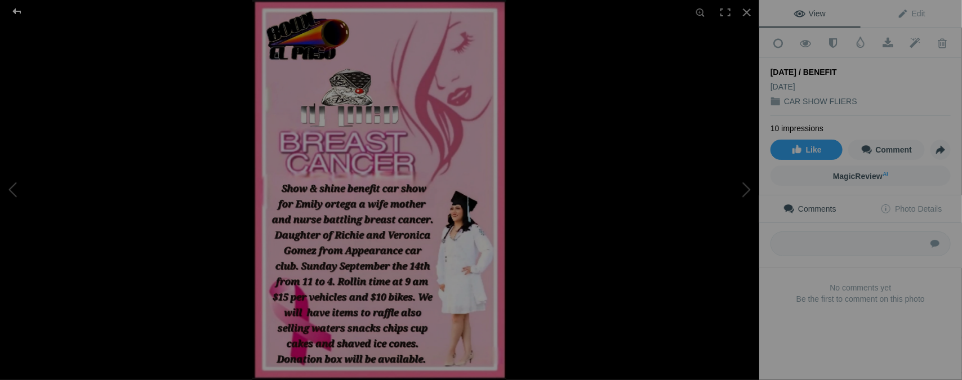
click at [11, 9] on div at bounding box center [17, 11] width 41 height 23
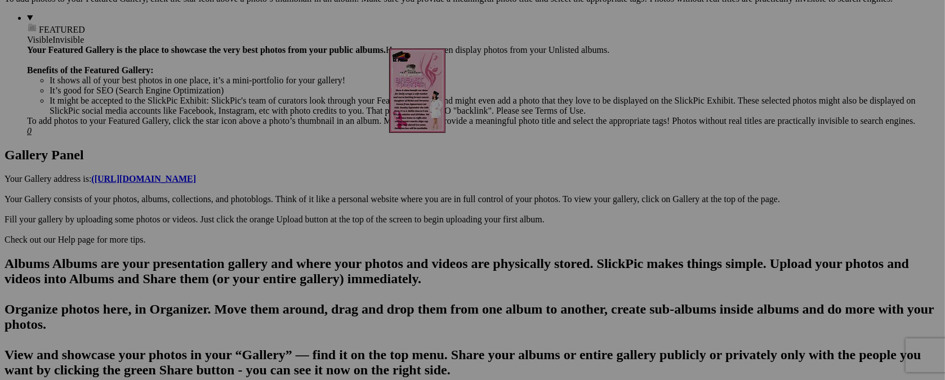
drag, startPoint x: 708, startPoint y: 155, endPoint x: 551, endPoint y: 146, distance: 156.7
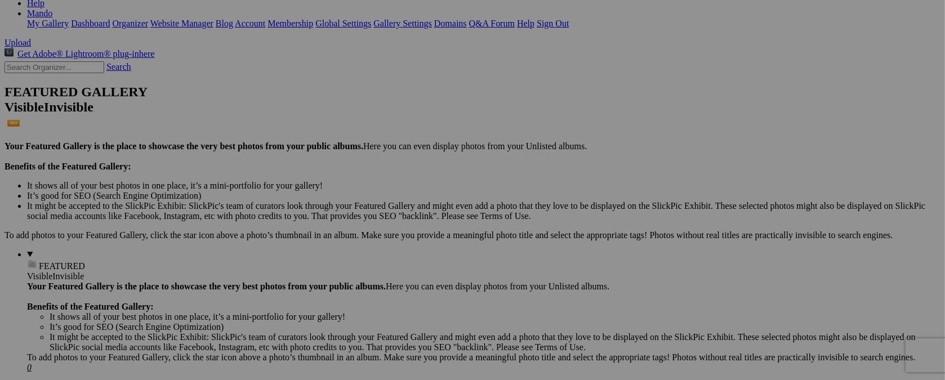
scroll to position [0, 0]
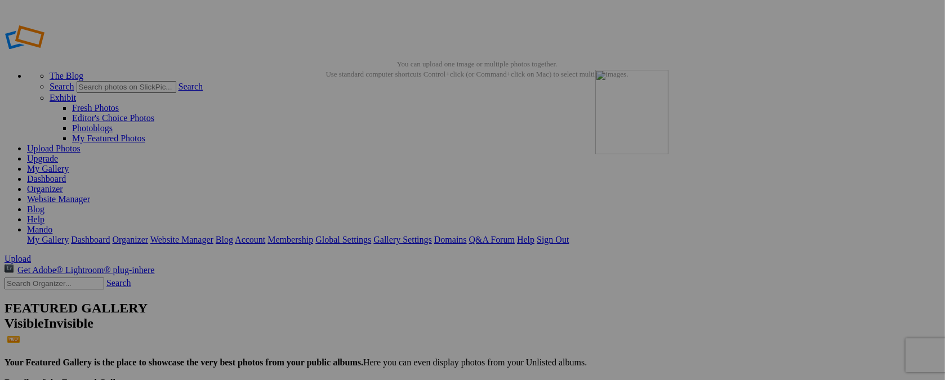
drag, startPoint x: 497, startPoint y: 160, endPoint x: 757, endPoint y: 151, distance: 260.3
drag, startPoint x: 708, startPoint y: 162, endPoint x: 822, endPoint y: 160, distance: 114.3
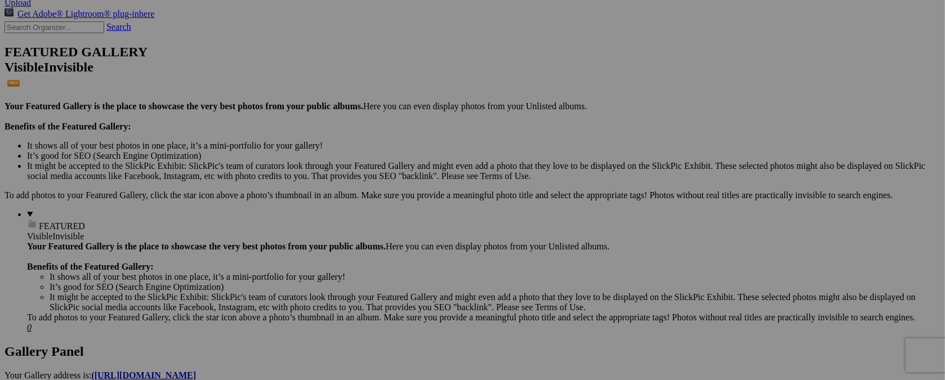
scroll to position [285, 0]
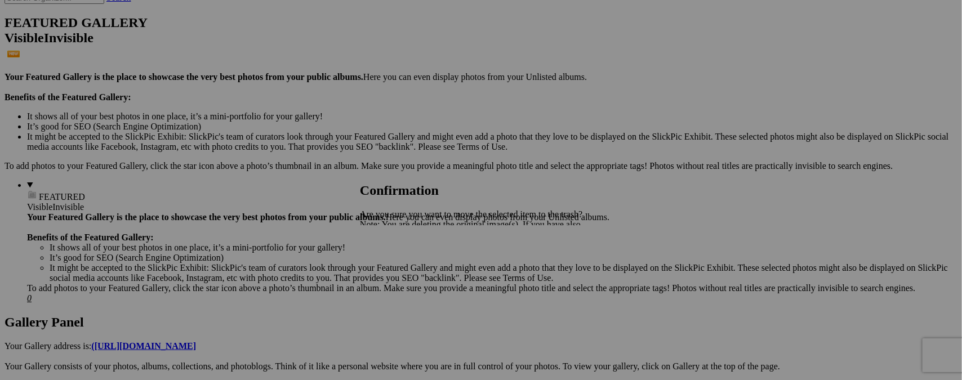
click at [397, 259] on span "Yes" at bounding box center [391, 264] width 13 height 10
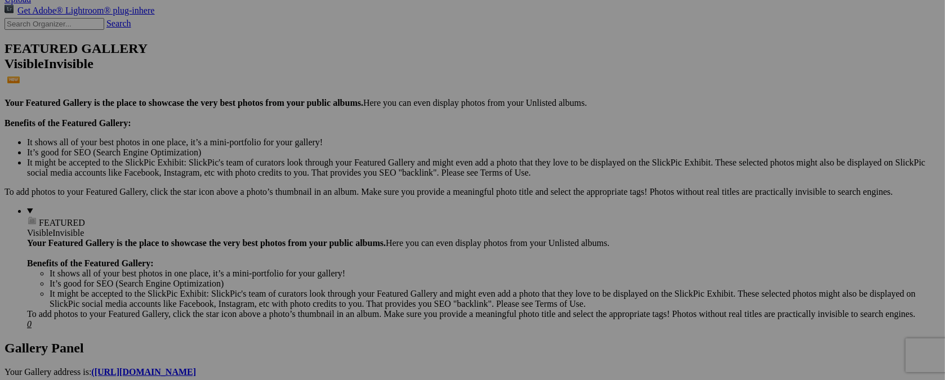
scroll to position [147, 0]
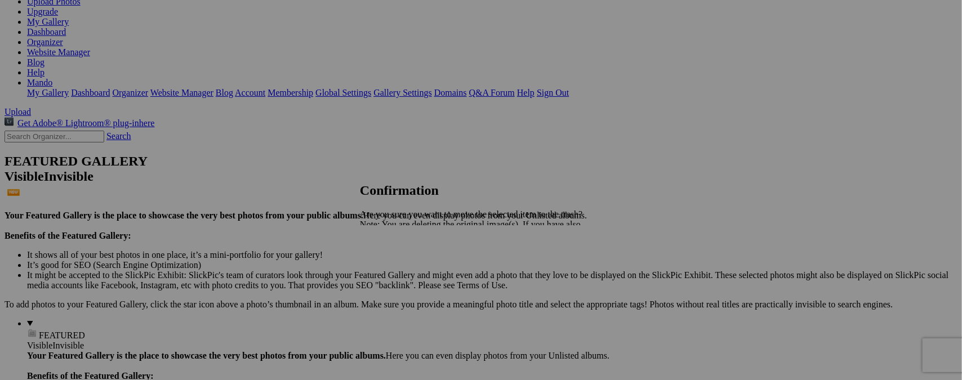
click at [397, 261] on span "Yes" at bounding box center [391, 264] width 13 height 10
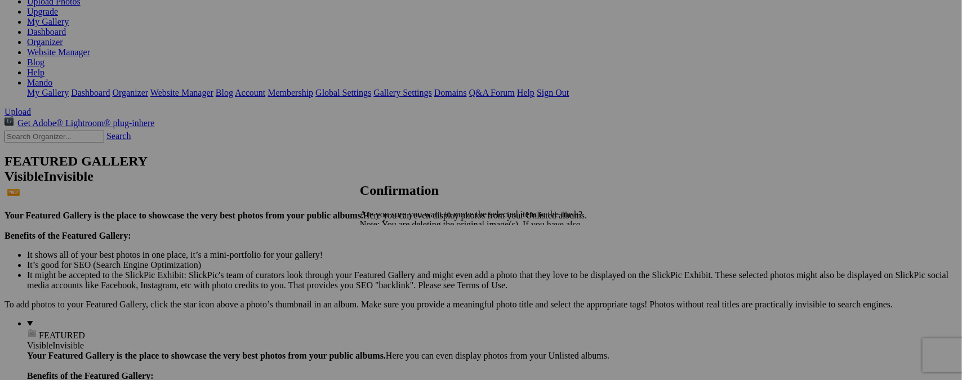
click at [397, 266] on span "Yes" at bounding box center [391, 264] width 13 height 10
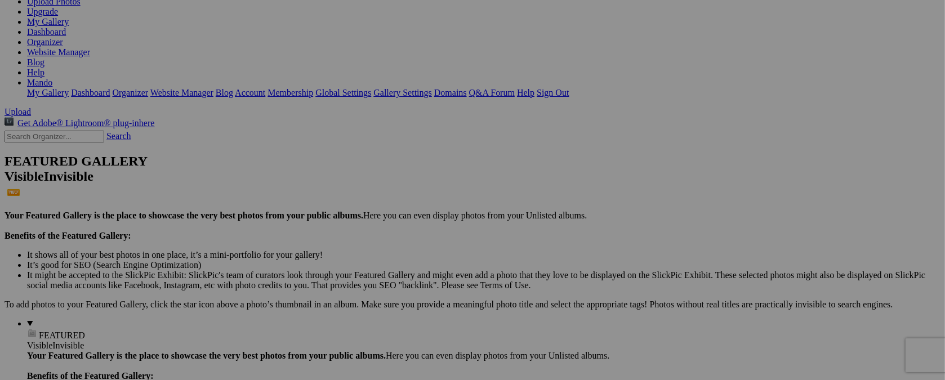
scroll to position [0, 0]
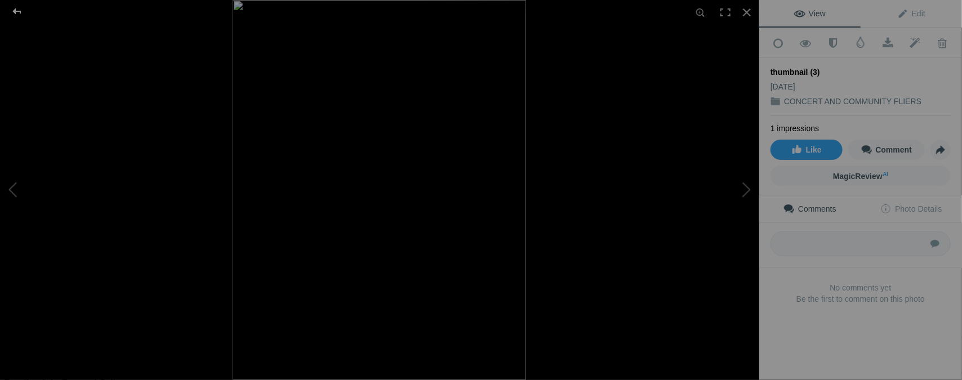
click at [16, 8] on div at bounding box center [17, 11] width 41 height 23
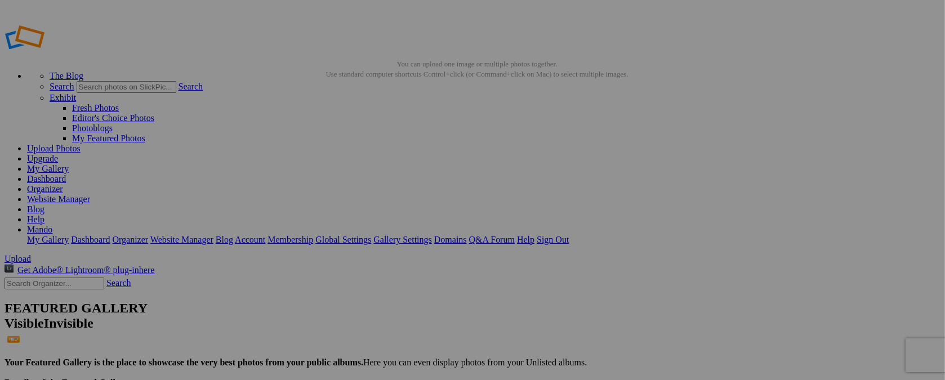
type input "t"
type input "SEPT. 26 - 7 / KERMESS"
drag, startPoint x: 314, startPoint y: 168, endPoint x: 187, endPoint y: 310, distance: 190.1
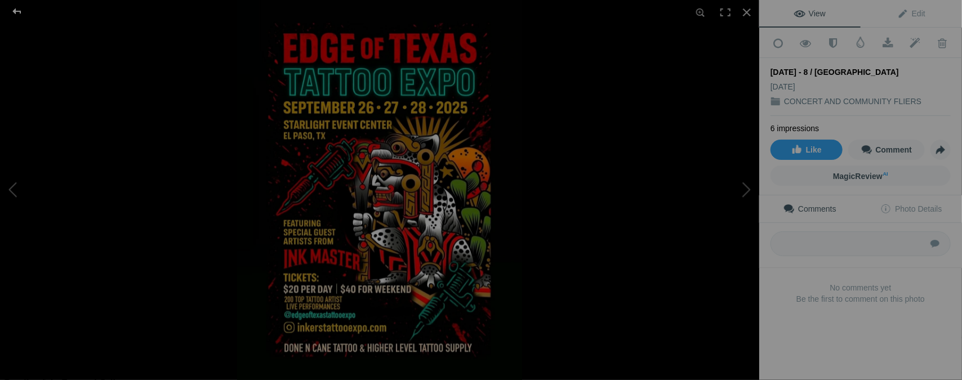
click at [17, 12] on div at bounding box center [17, 11] width 41 height 23
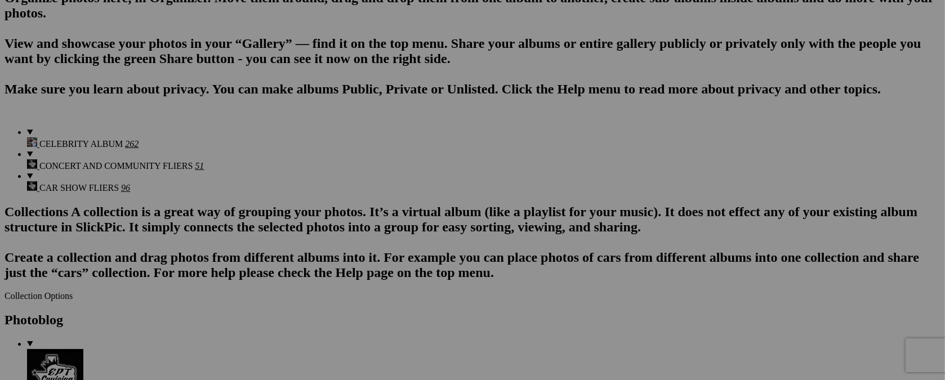
scroll to position [788, 0]
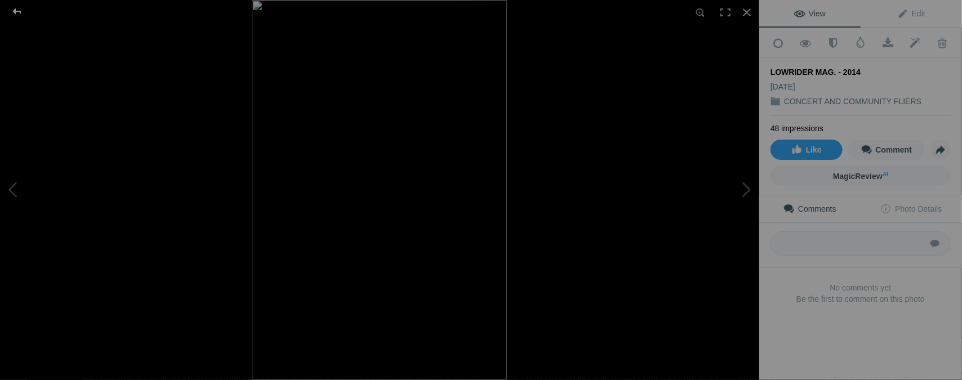
click at [16, 11] on div at bounding box center [17, 11] width 41 height 23
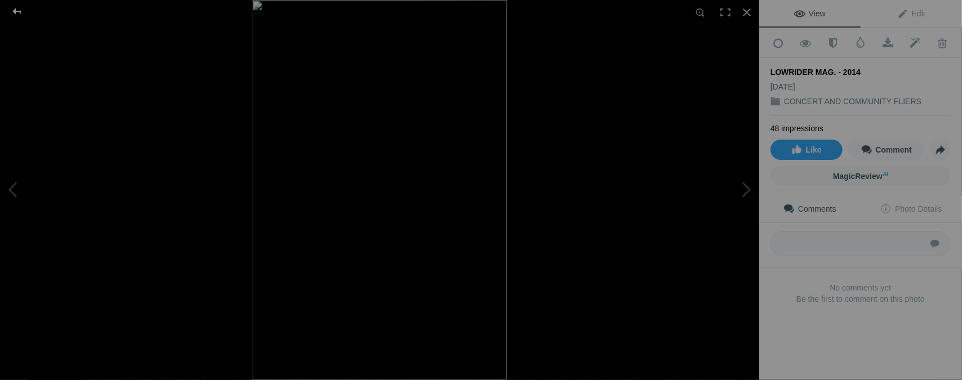
click at [15, 10] on div at bounding box center [17, 11] width 41 height 23
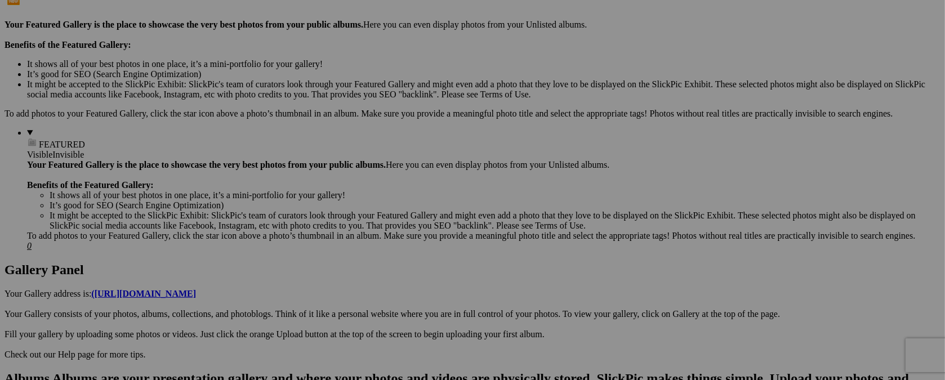
scroll to position [0, 0]
